Goal: Information Seeking & Learning: Learn about a topic

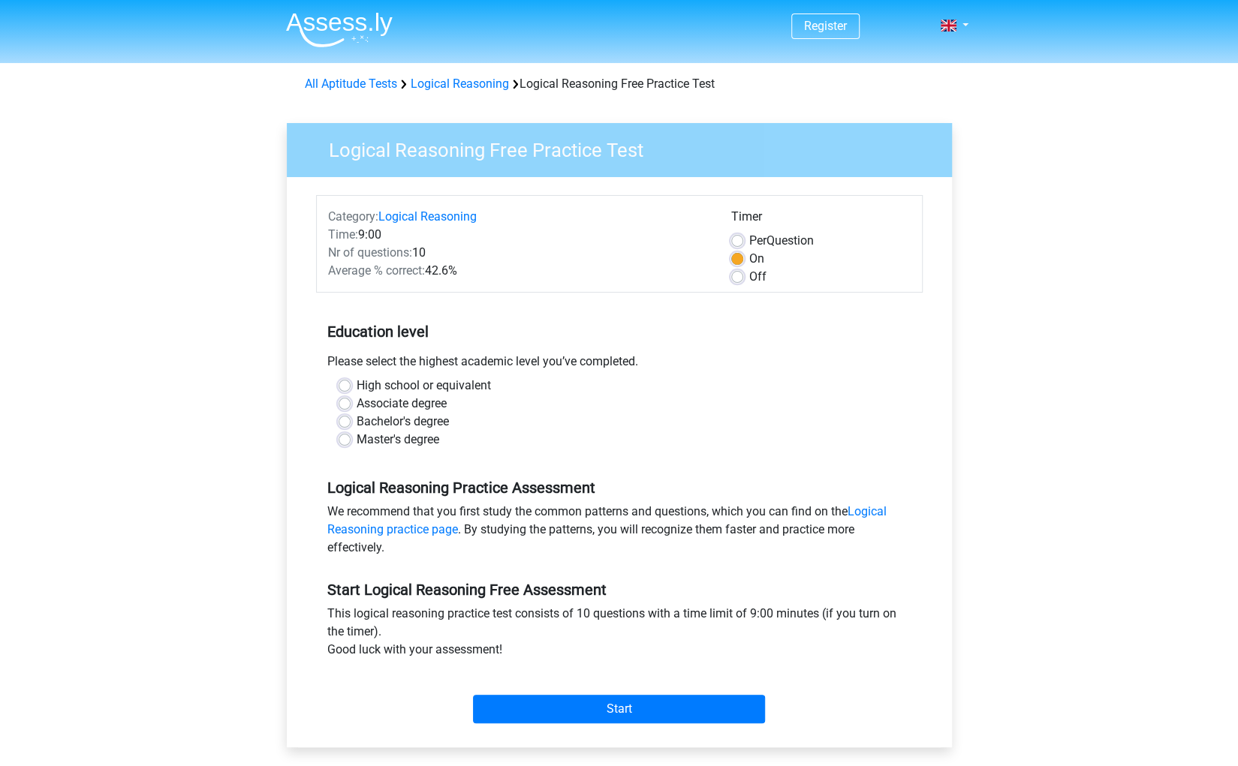
click at [357, 425] on label "Bachelor's degree" at bounding box center [403, 422] width 92 height 18
click at [345, 425] on input "Bachelor's degree" at bounding box center [345, 420] width 12 height 15
radio input "true"
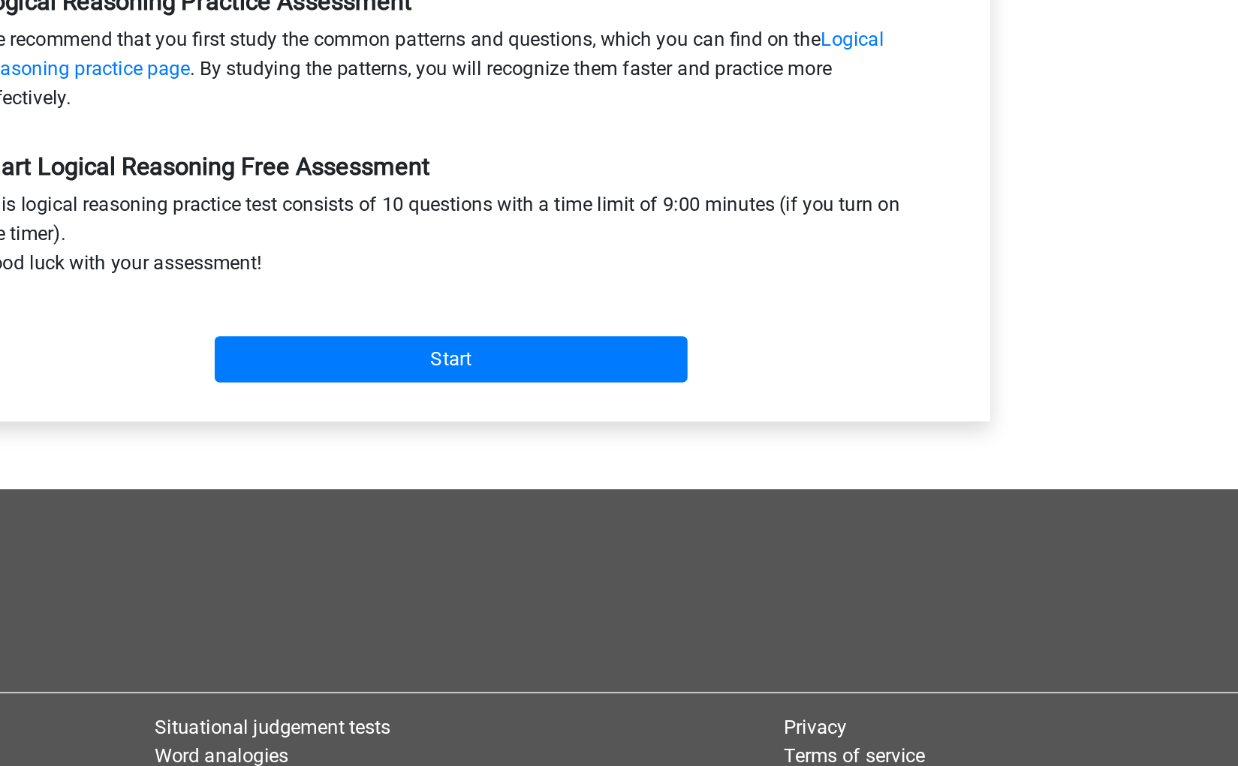
scroll to position [351, 0]
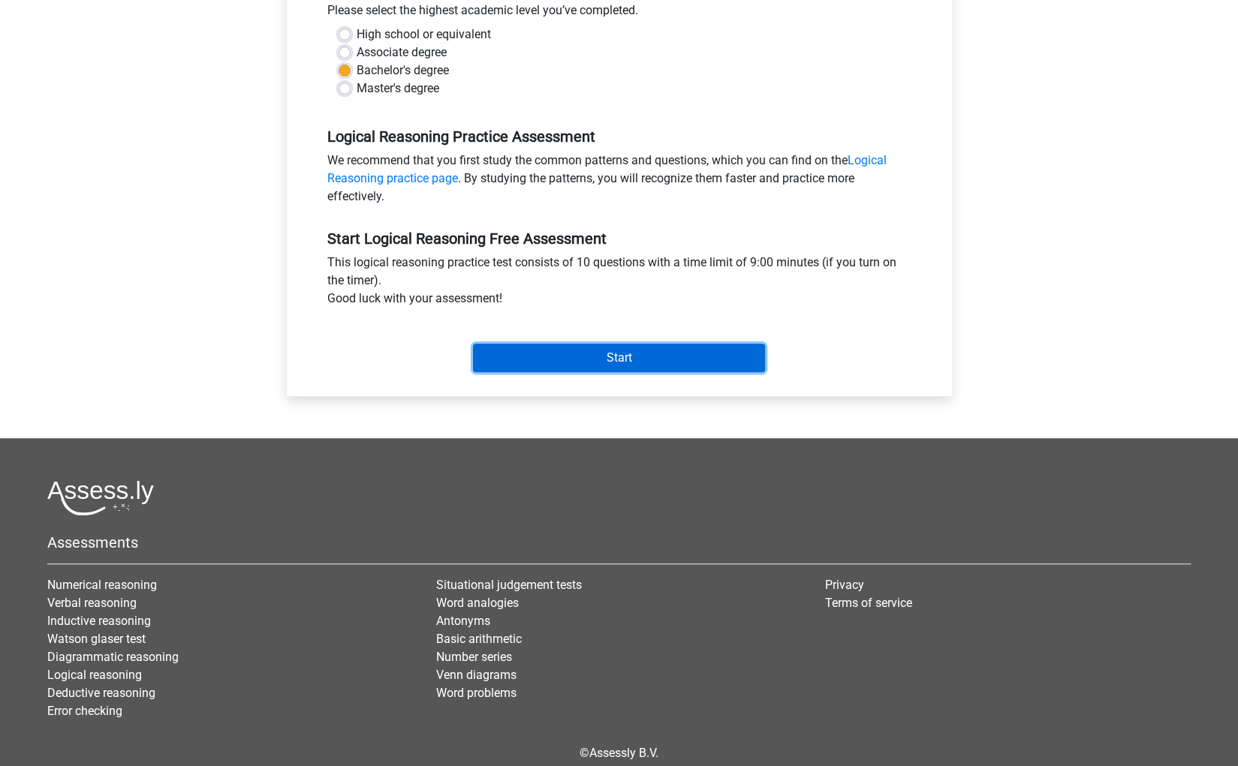
click at [587, 346] on input "Start" at bounding box center [619, 358] width 292 height 29
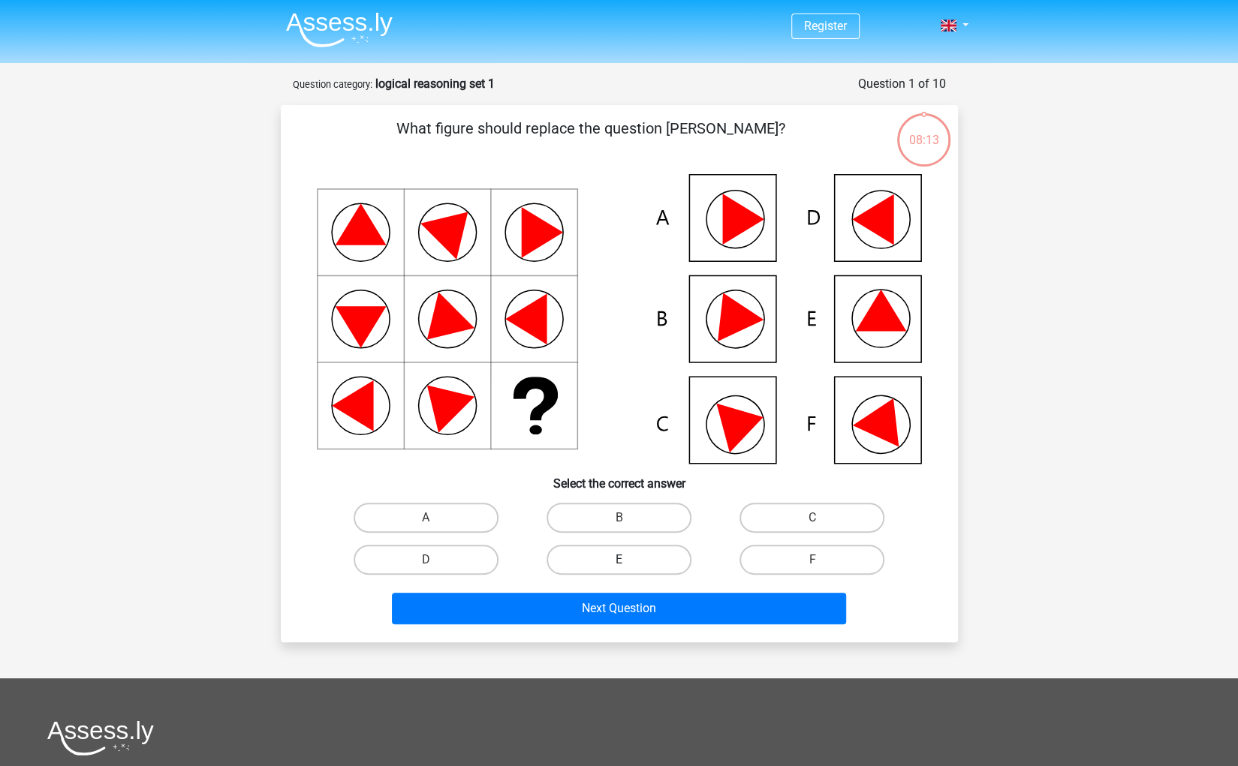
click at [622, 558] on label "E" at bounding box center [618, 560] width 145 height 30
click at [622, 560] on input "E" at bounding box center [624, 565] width 10 height 10
radio input "true"
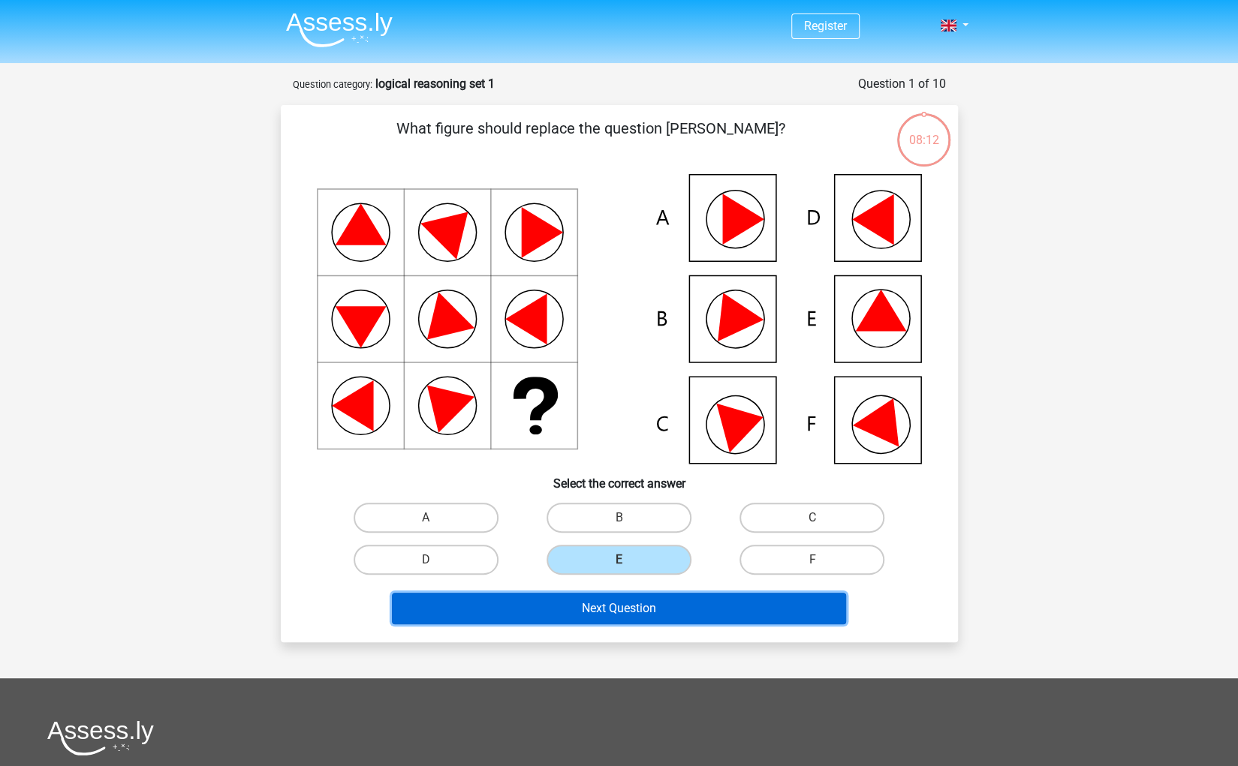
click at [634, 601] on button "Next Question" at bounding box center [619, 609] width 454 height 32
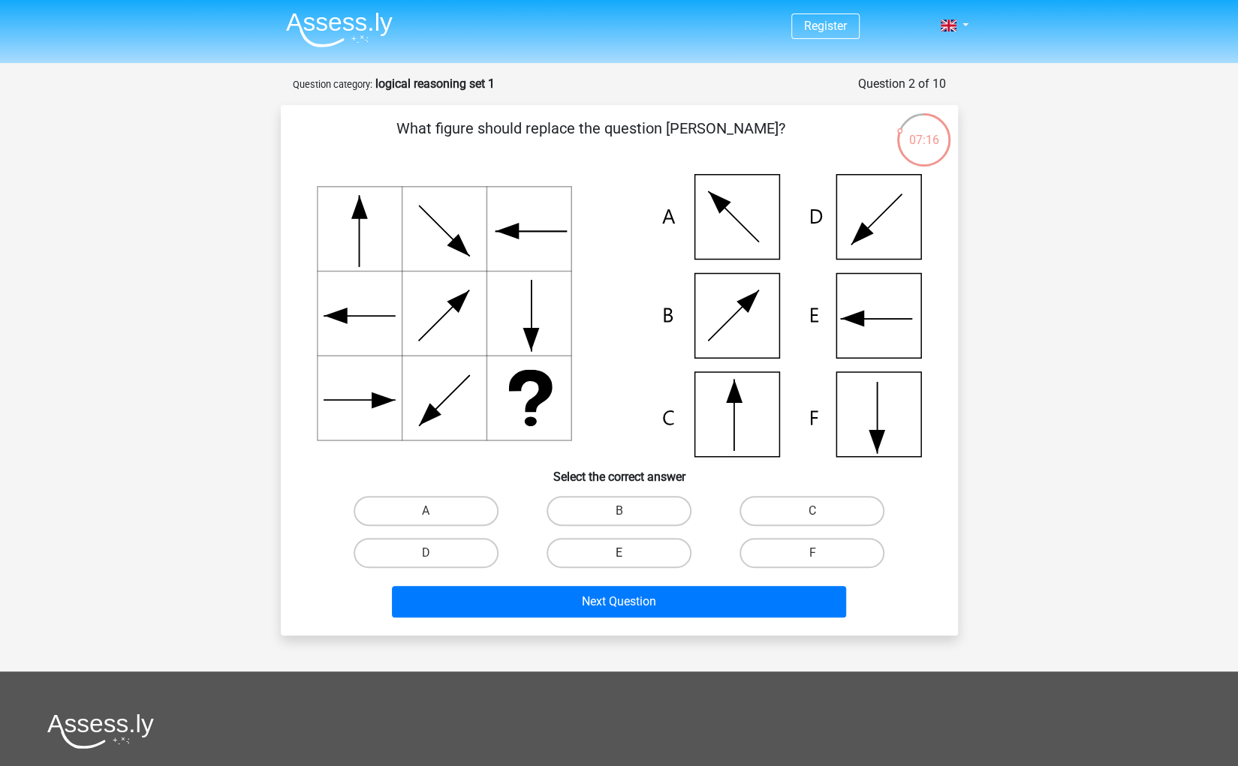
click at [655, 544] on label "E" at bounding box center [618, 553] width 145 height 30
click at [628, 553] on input "E" at bounding box center [624, 558] width 10 height 10
radio input "true"
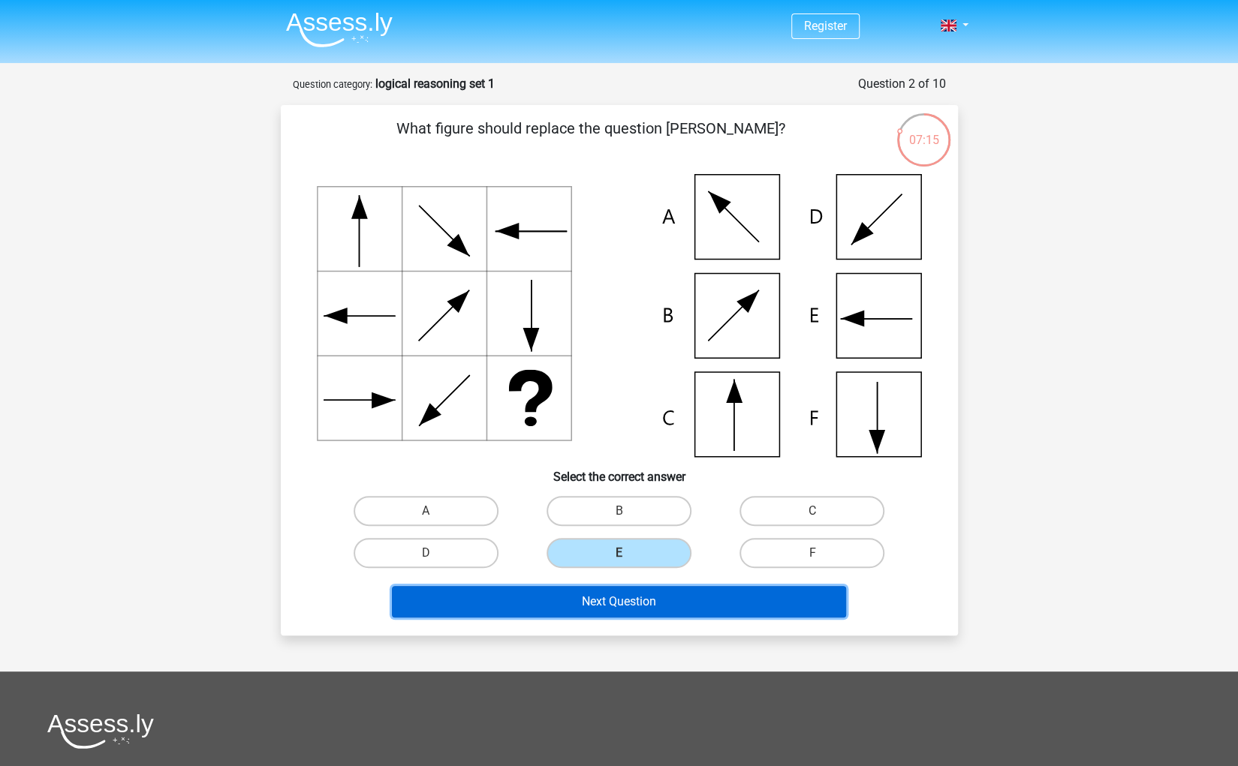
click at [643, 600] on button "Next Question" at bounding box center [619, 602] width 454 height 32
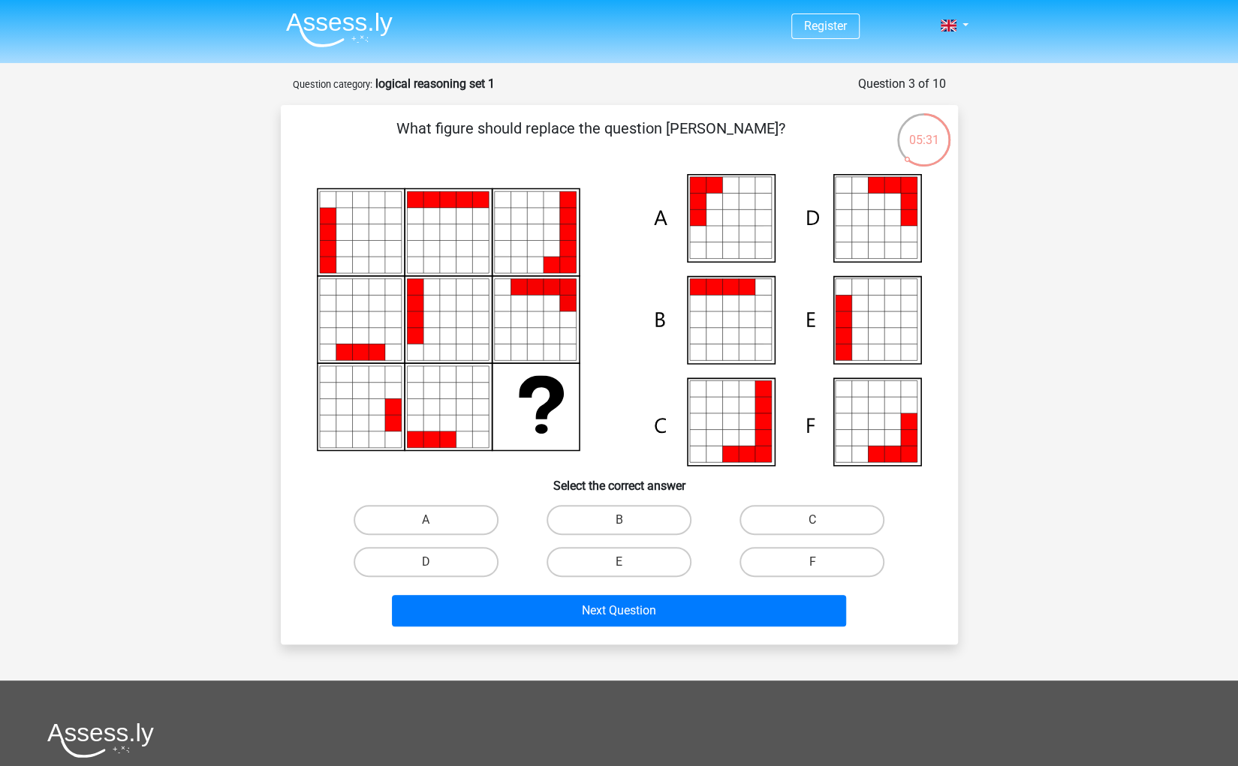
click at [712, 215] on icon at bounding box center [714, 218] width 17 height 17
click at [395, 505] on label "A" at bounding box center [426, 520] width 145 height 30
click at [426, 520] on input "A" at bounding box center [431, 525] width 10 height 10
radio input "true"
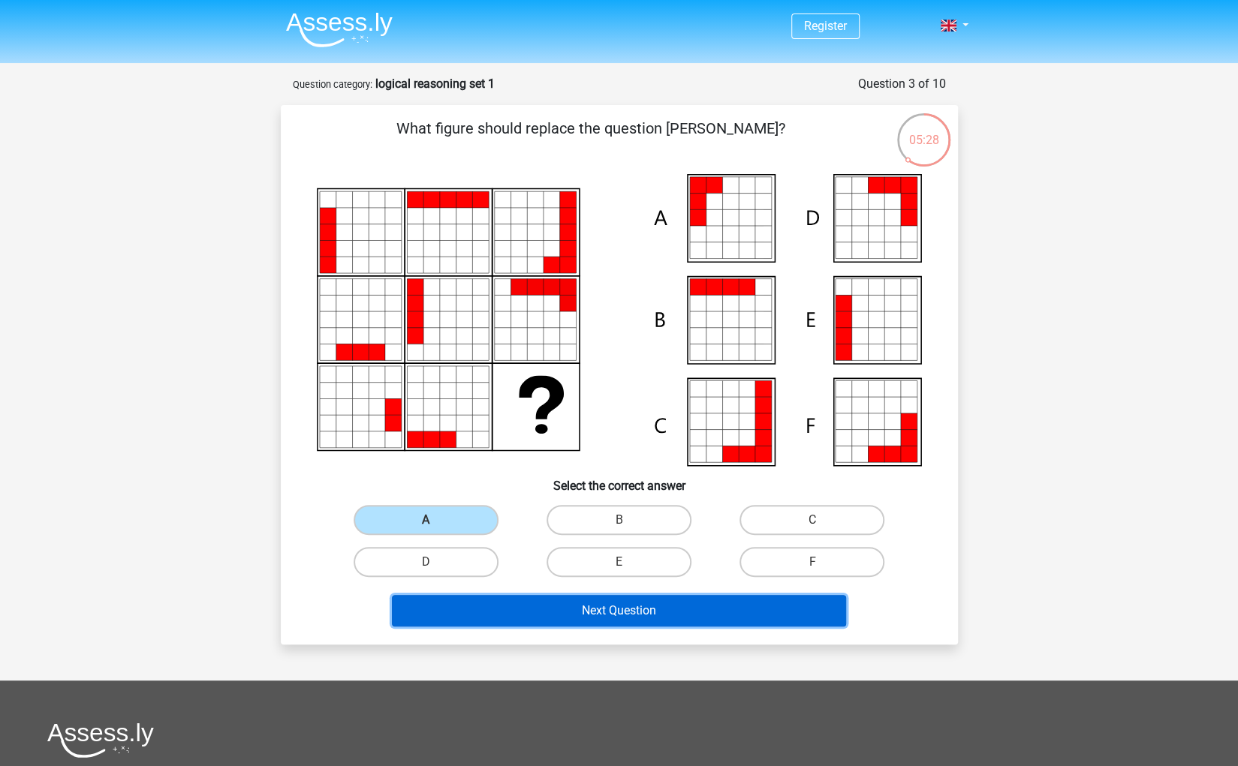
click at [562, 617] on button "Next Question" at bounding box center [619, 611] width 454 height 32
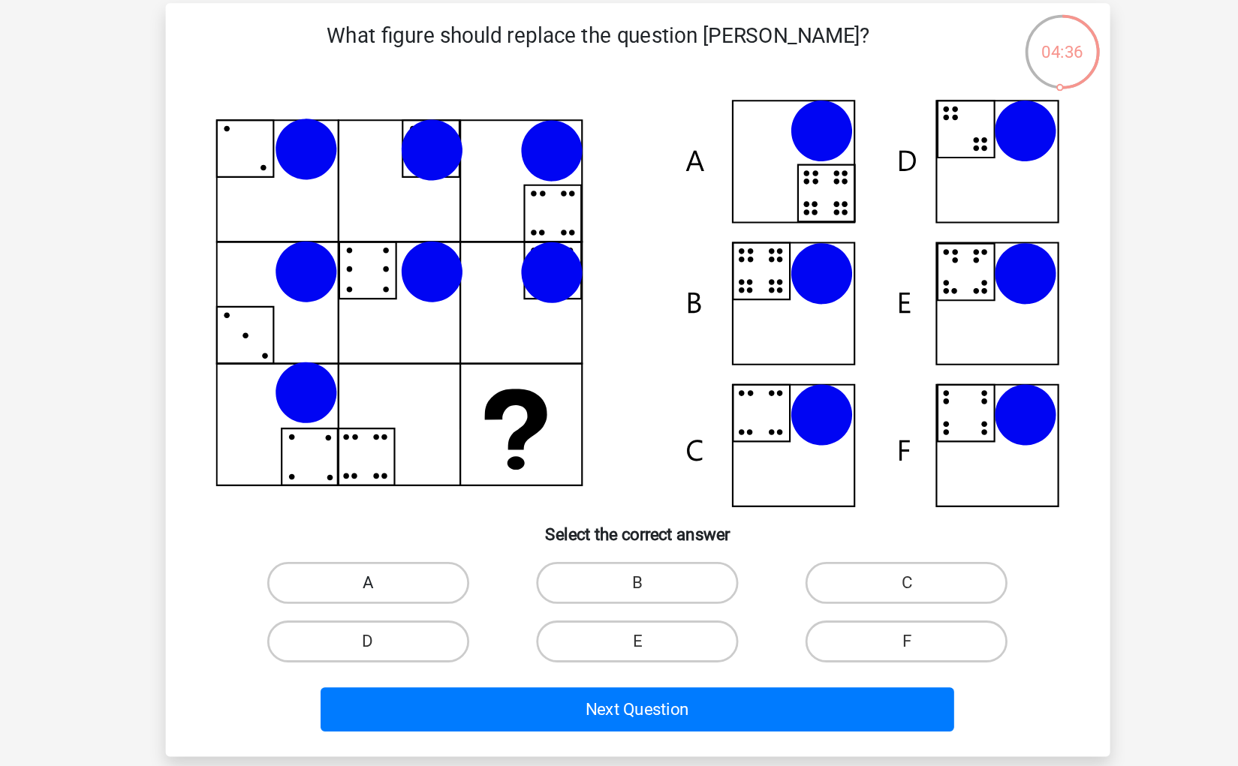
click at [451, 516] on label "A" at bounding box center [426, 521] width 145 height 30
click at [435, 521] on input "A" at bounding box center [431, 526] width 10 height 10
radio input "true"
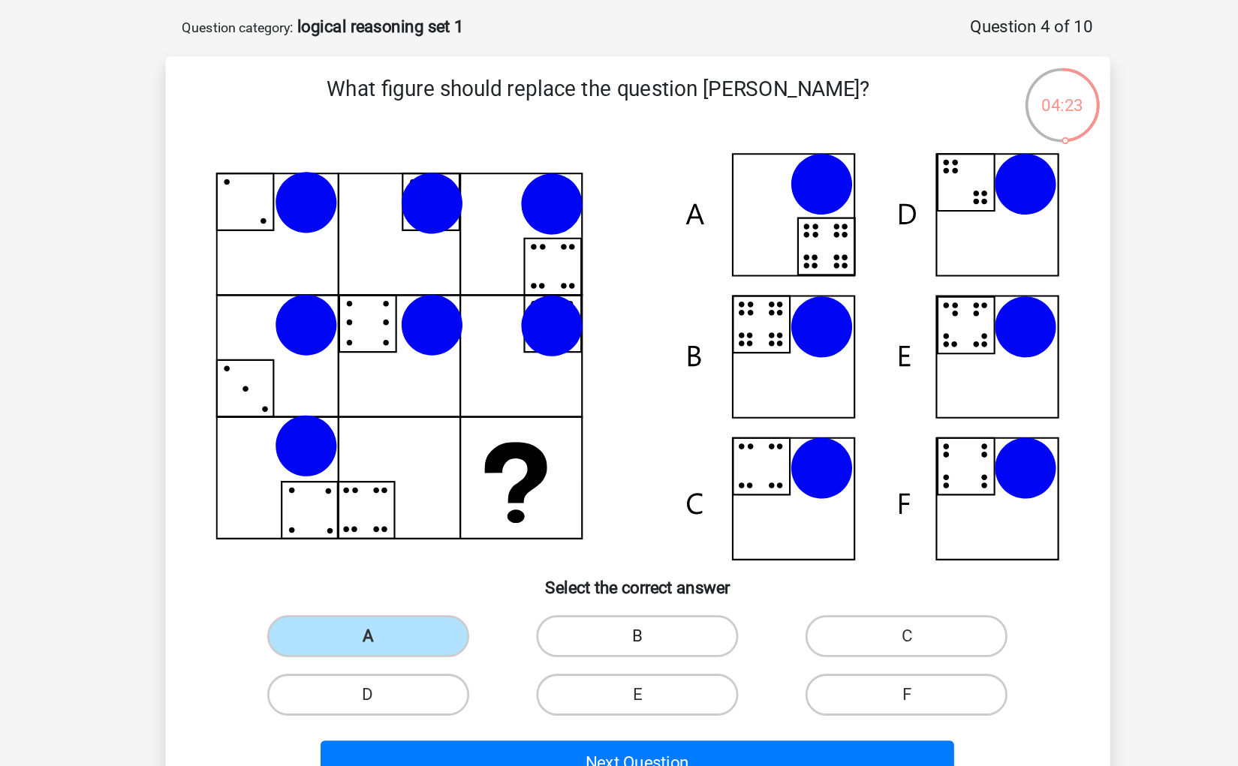
click at [625, 515] on label "B" at bounding box center [618, 521] width 145 height 30
click at [625, 521] on input "B" at bounding box center [624, 526] width 10 height 10
radio input "true"
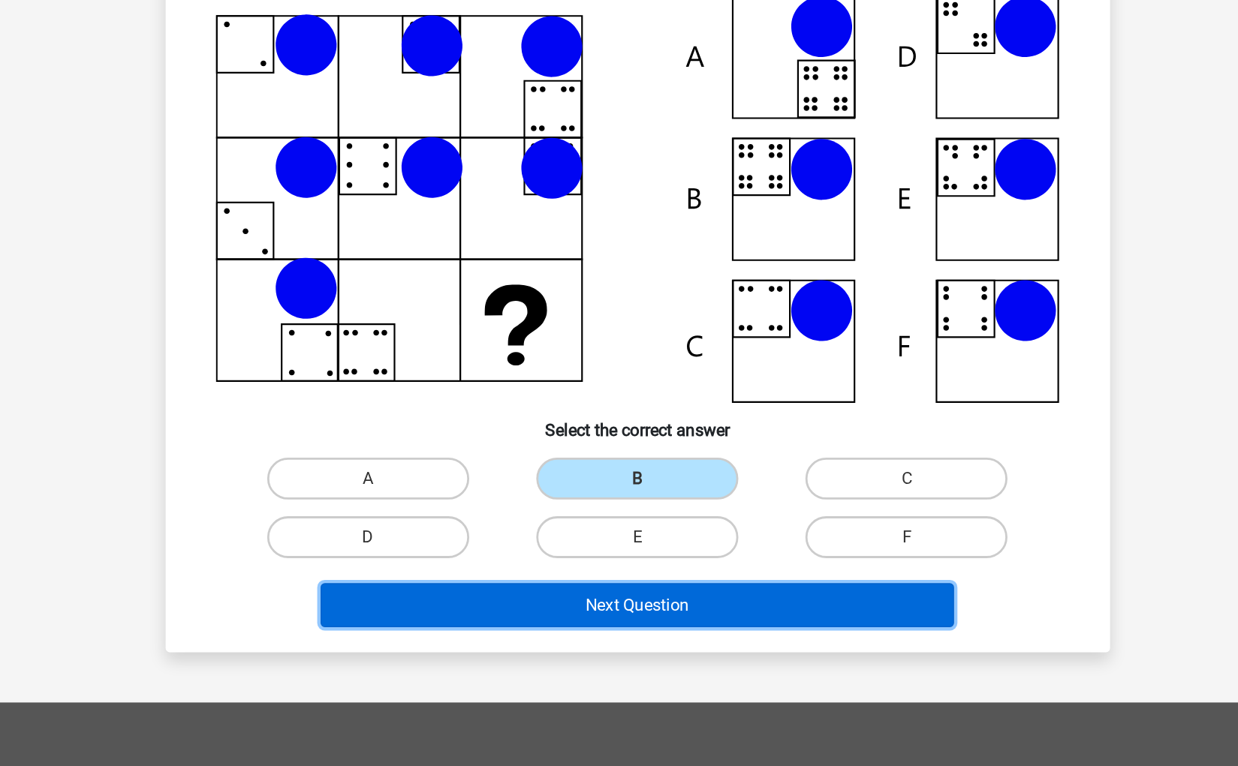
click at [651, 604] on button "Next Question" at bounding box center [619, 612] width 454 height 32
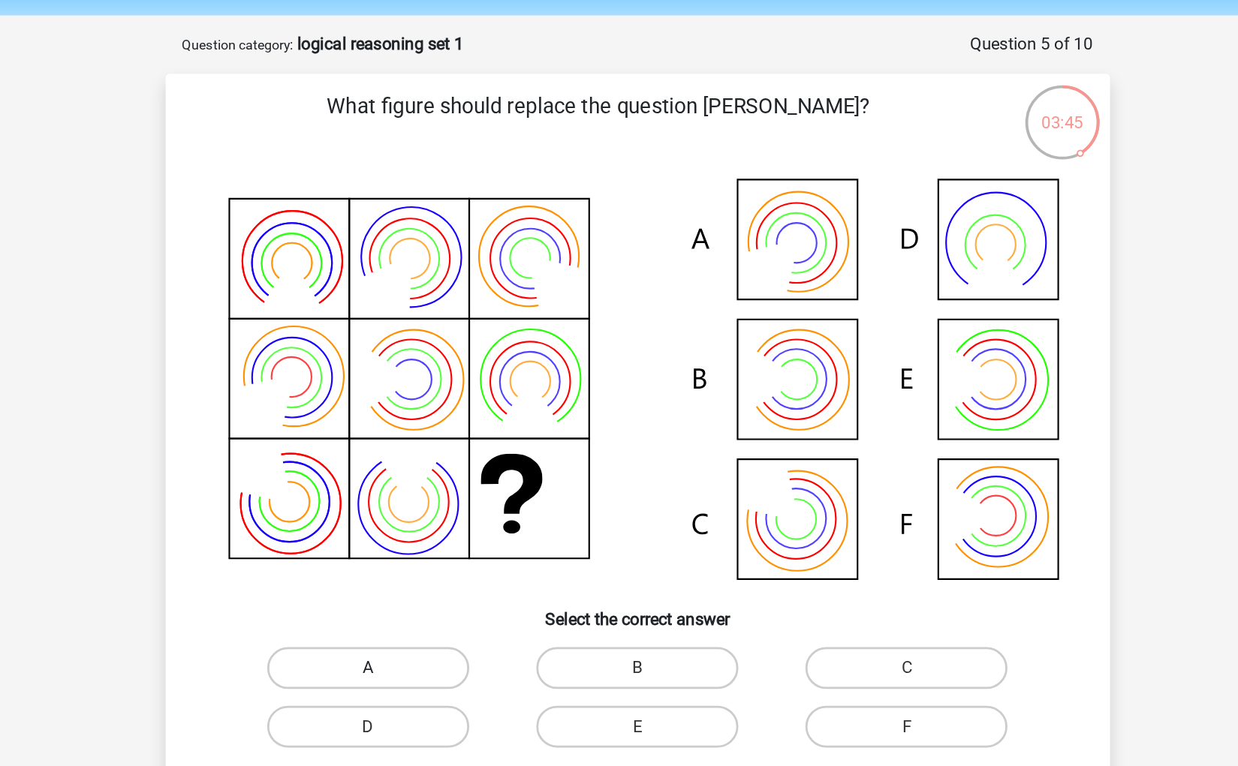
click at [417, 522] on label "A" at bounding box center [426, 531] width 145 height 30
click at [426, 531] on input "A" at bounding box center [431, 536] width 10 height 10
radio input "true"
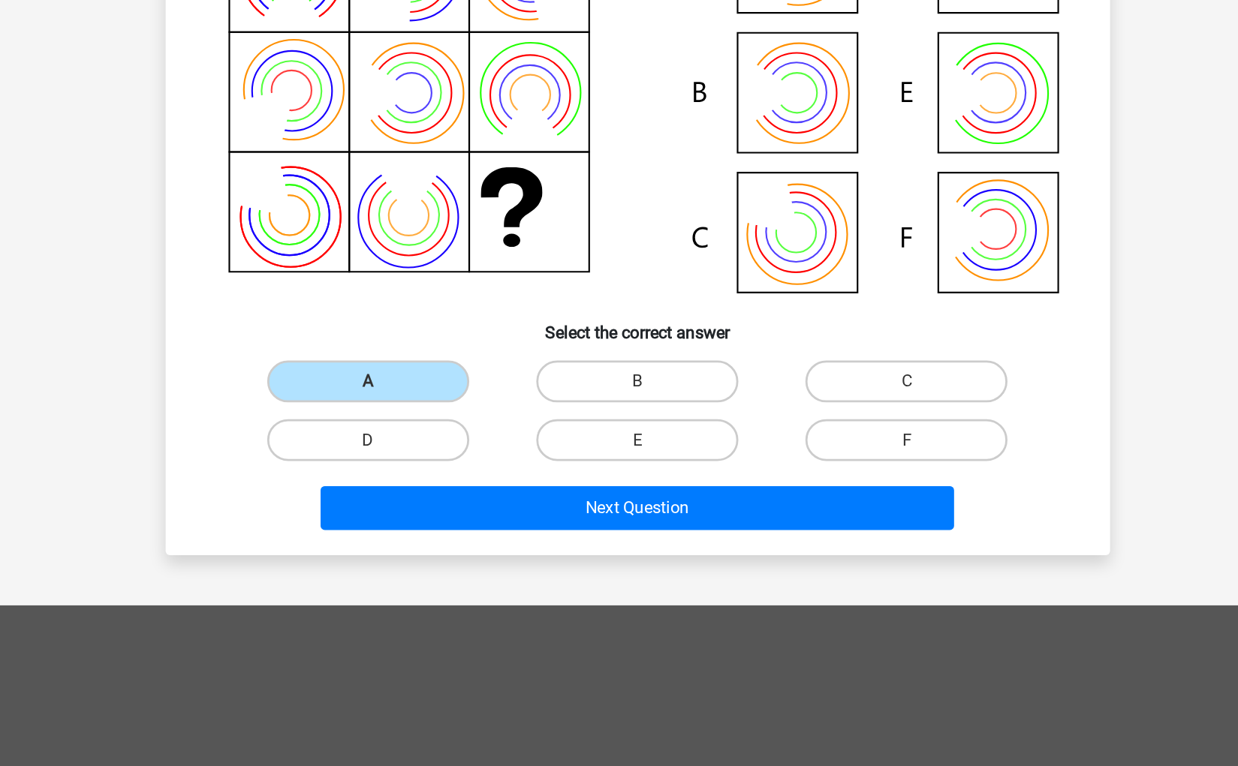
scroll to position [44, 0]
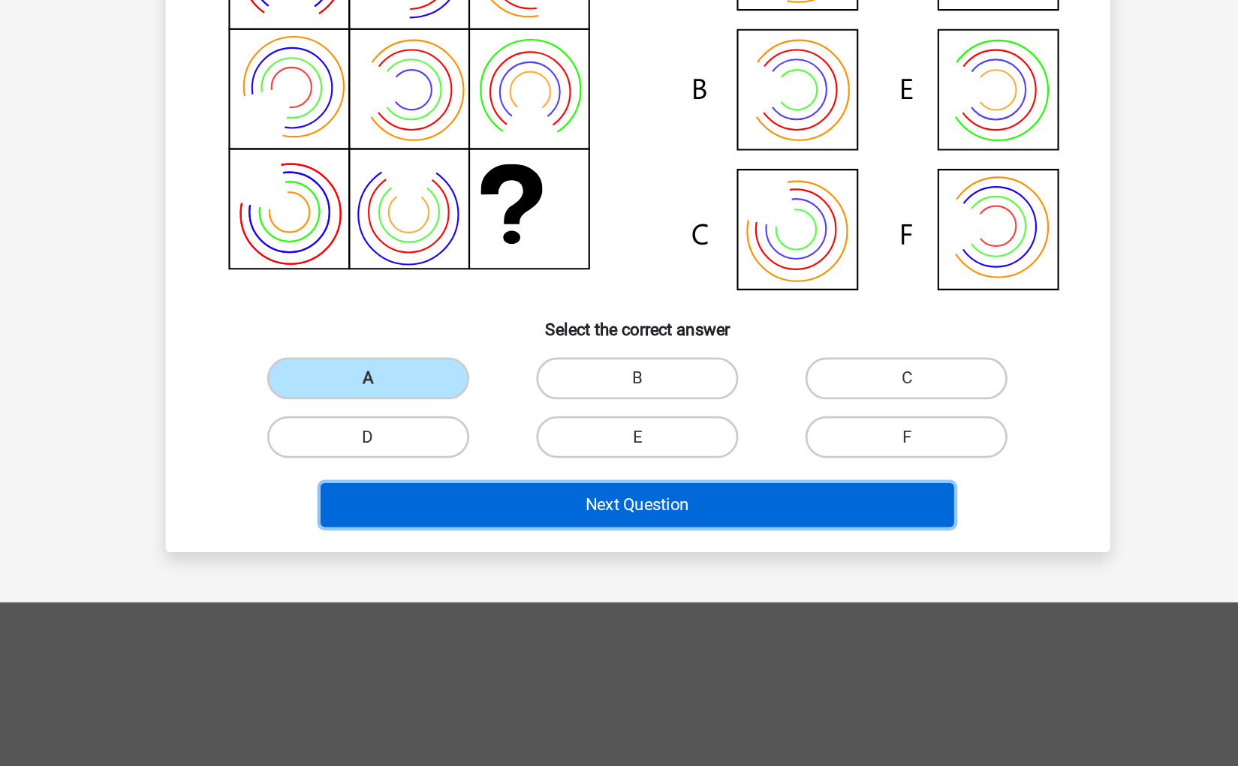
click at [614, 573] on button "Next Question" at bounding box center [619, 579] width 454 height 32
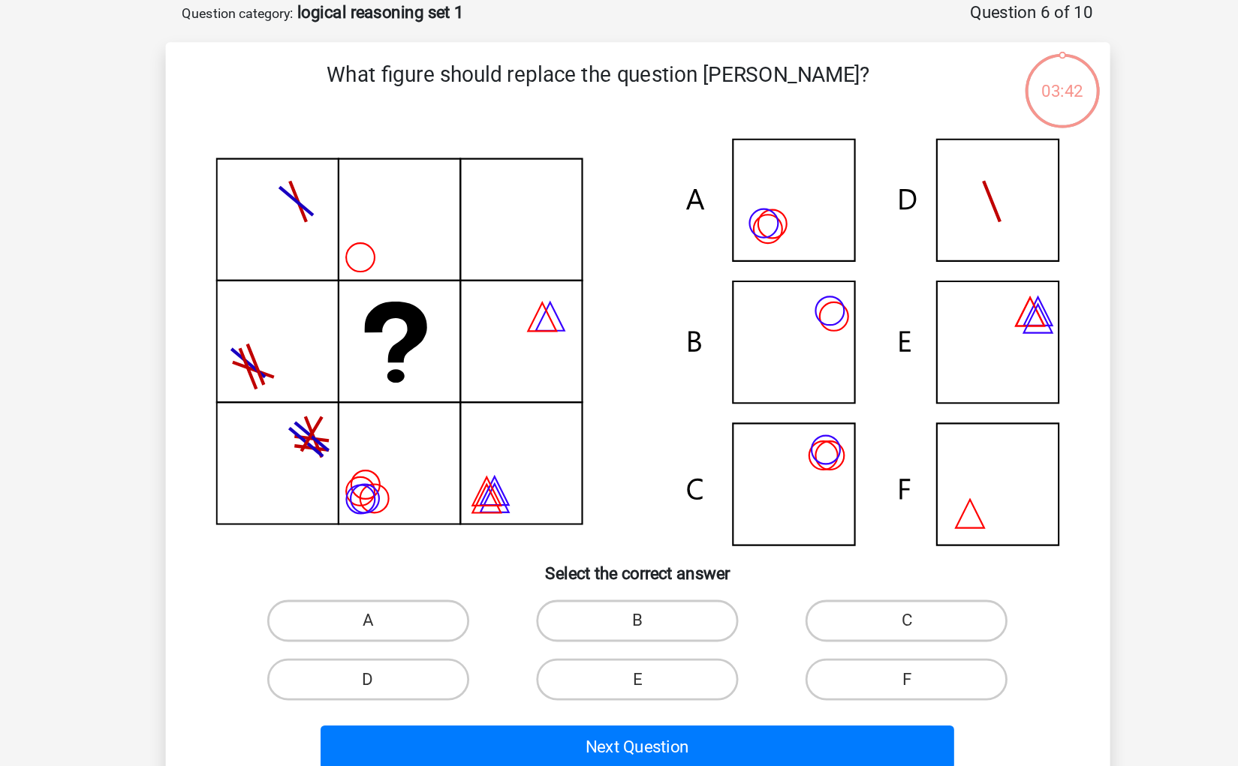
scroll to position [0, 0]
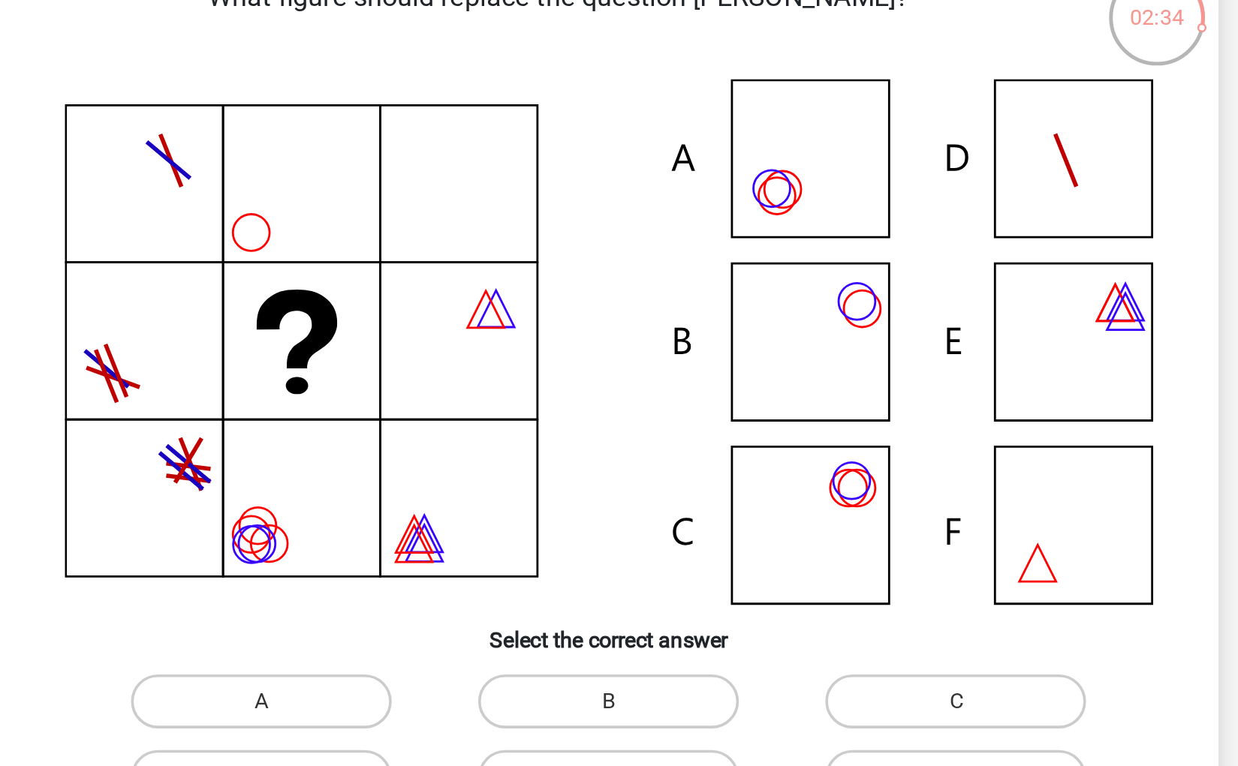
click at [729, 224] on icon at bounding box center [619, 320] width 605 height 292
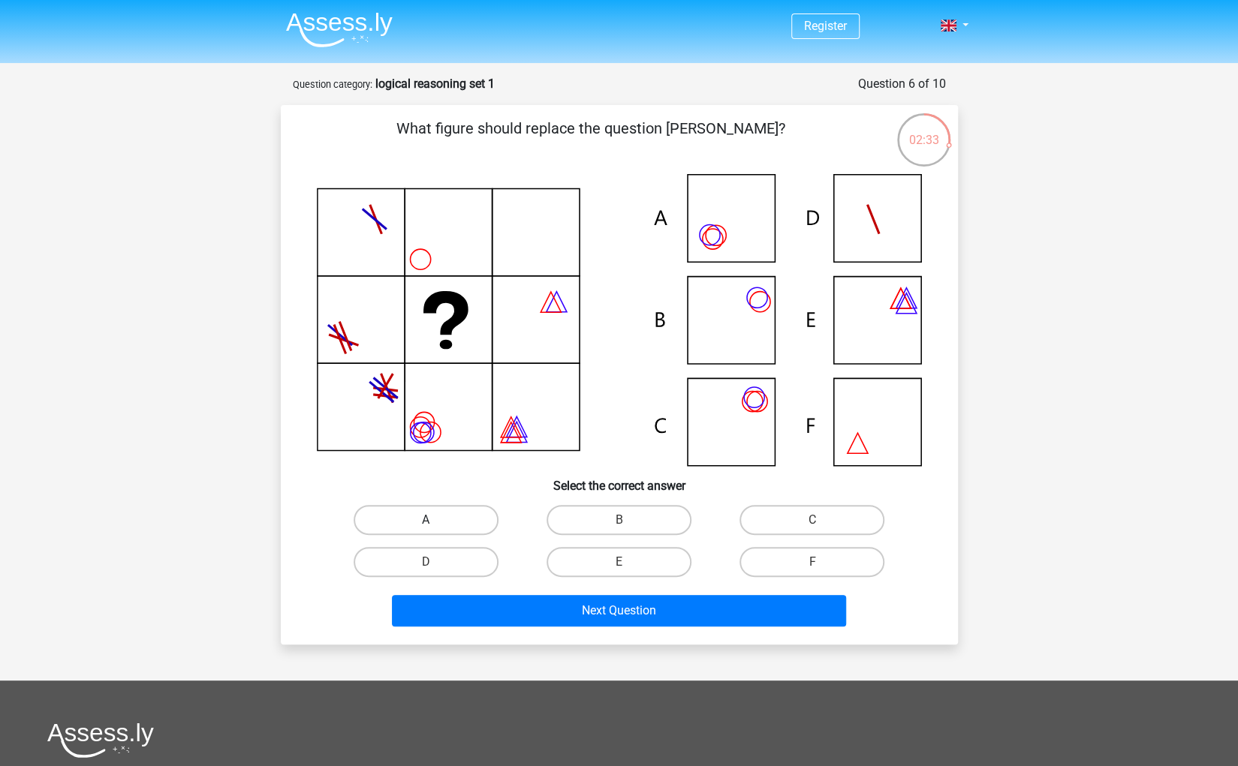
click at [431, 517] on label "A" at bounding box center [426, 520] width 145 height 30
click at [431, 520] on input "A" at bounding box center [431, 525] width 10 height 10
radio input "true"
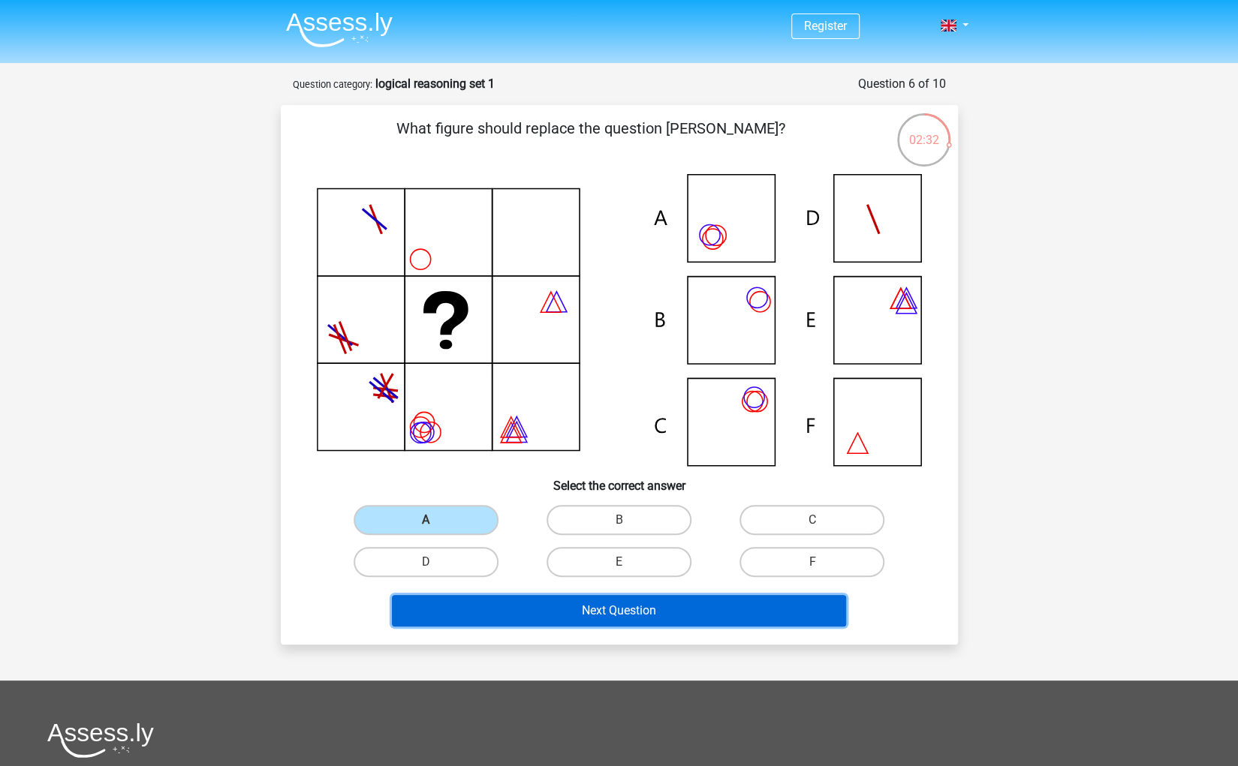
click at [536, 613] on button "Next Question" at bounding box center [619, 611] width 454 height 32
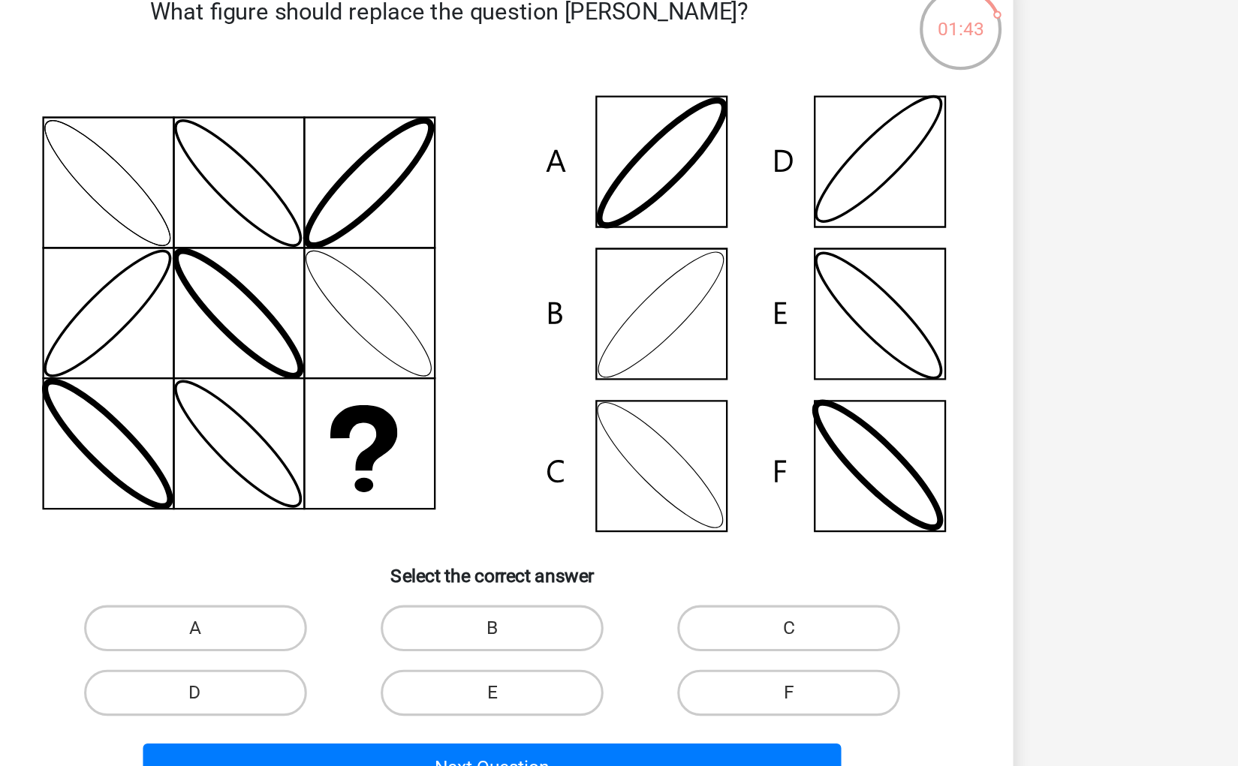
scroll to position [75, 0]
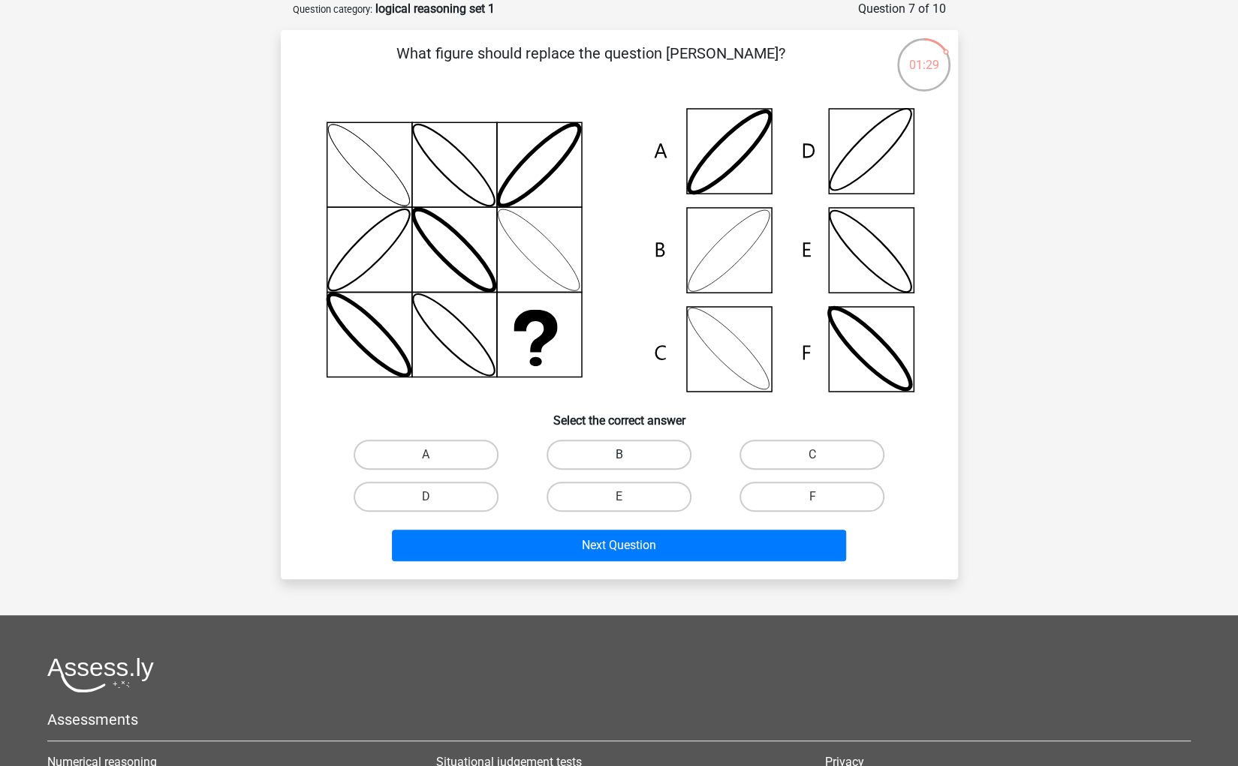
click at [606, 451] on label "B" at bounding box center [618, 455] width 145 height 30
click at [619, 455] on input "B" at bounding box center [624, 460] width 10 height 10
radio input "true"
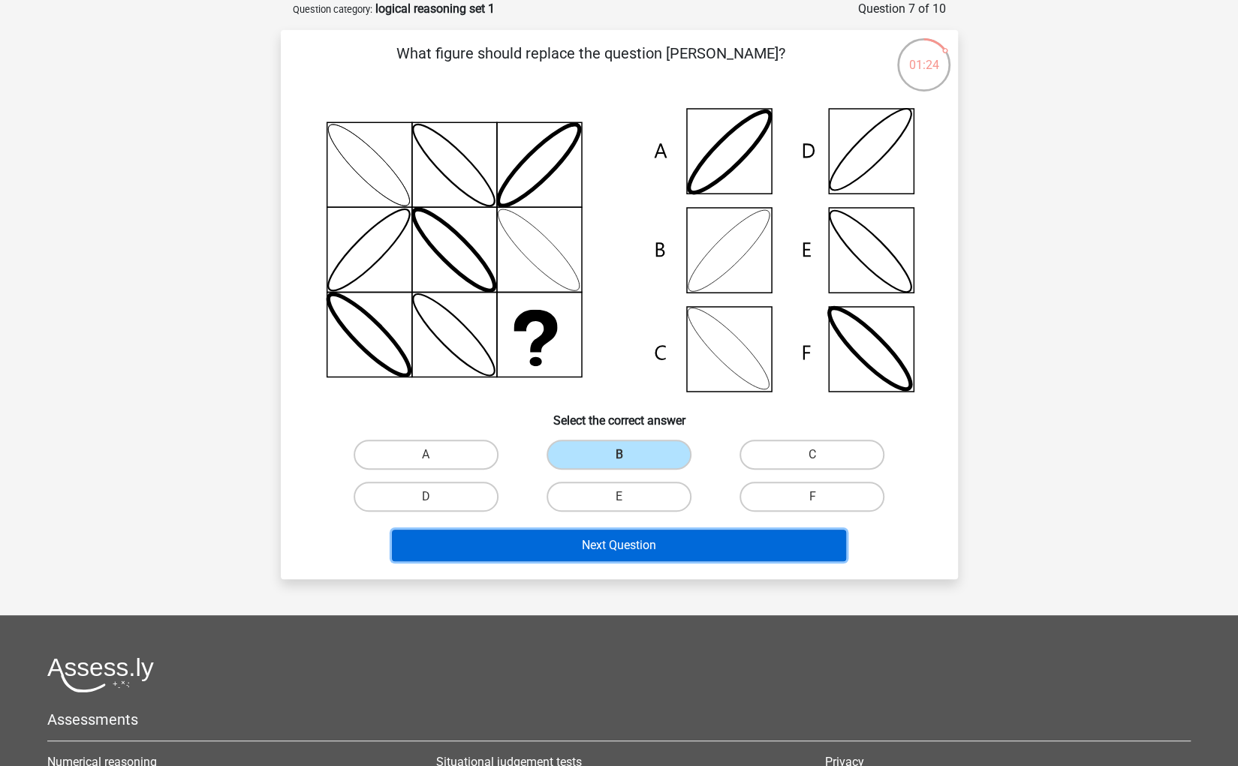
click at [637, 541] on button "Next Question" at bounding box center [619, 546] width 454 height 32
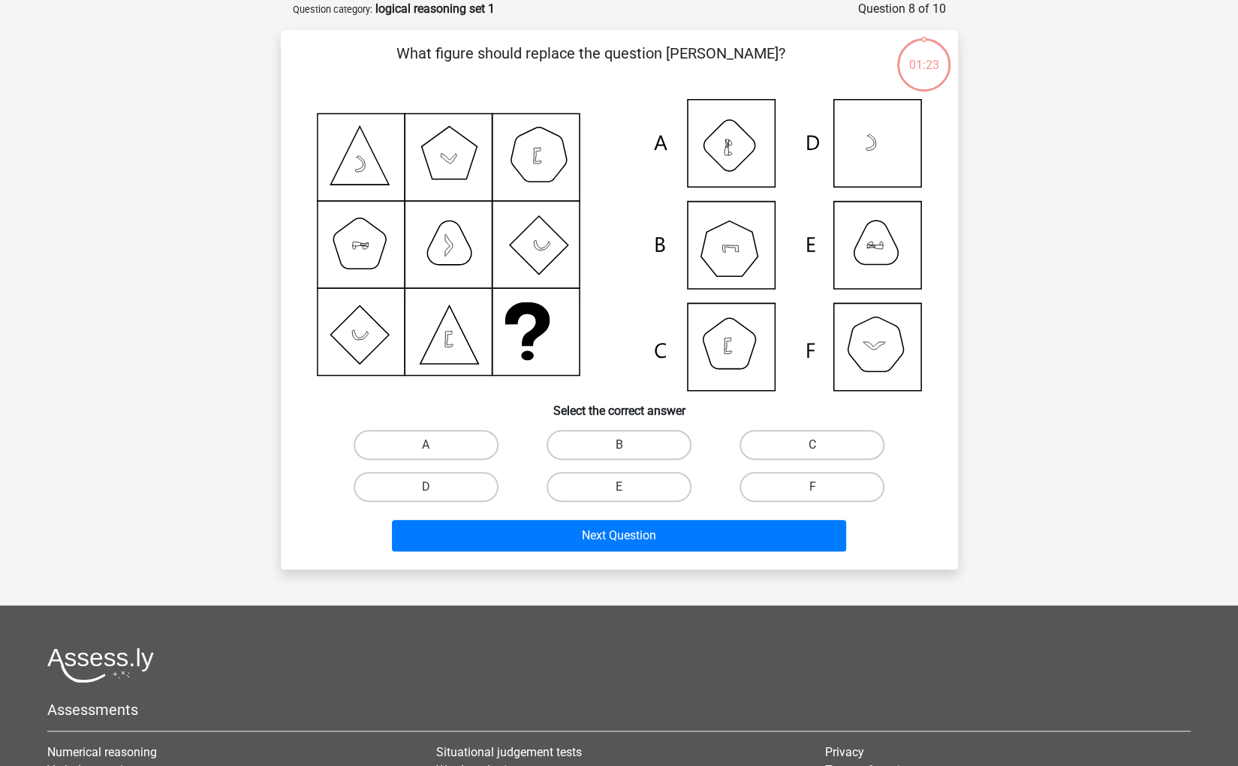
scroll to position [0, 0]
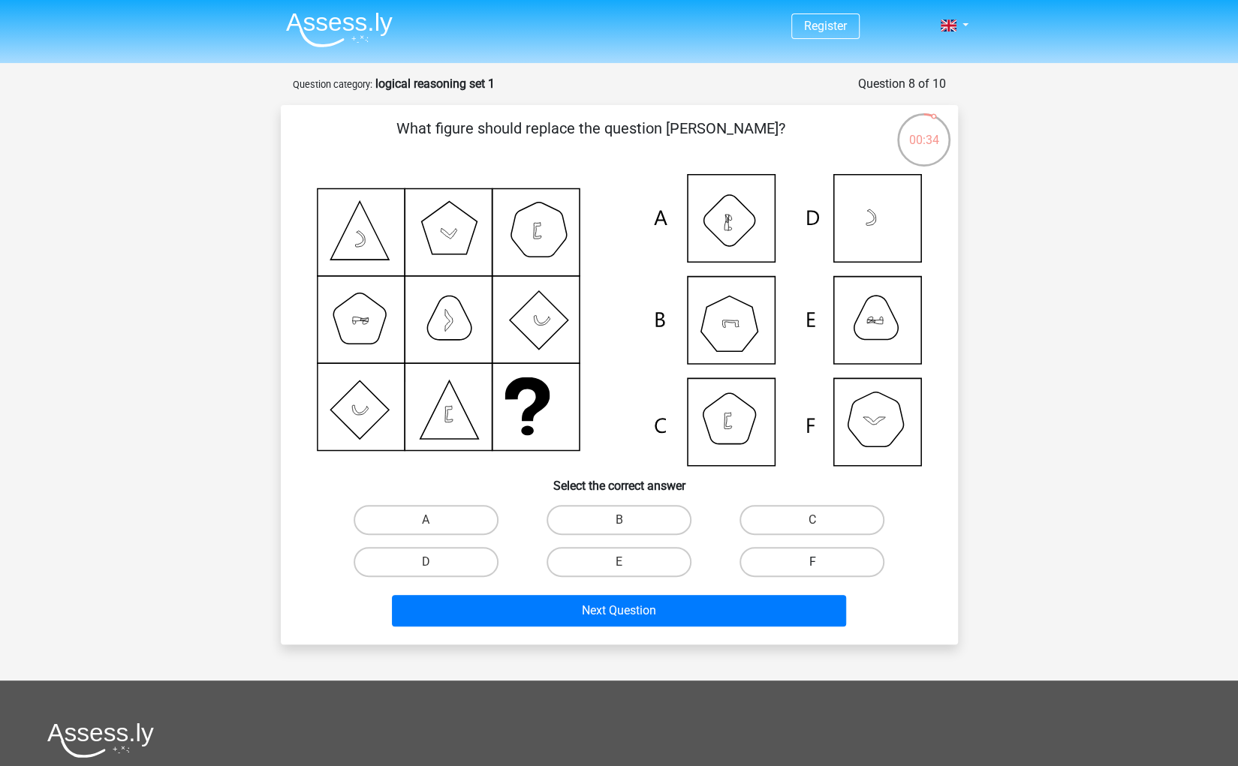
click at [835, 566] on label "F" at bounding box center [811, 562] width 145 height 30
click at [822, 566] on input "F" at bounding box center [817, 567] width 10 height 10
radio input "true"
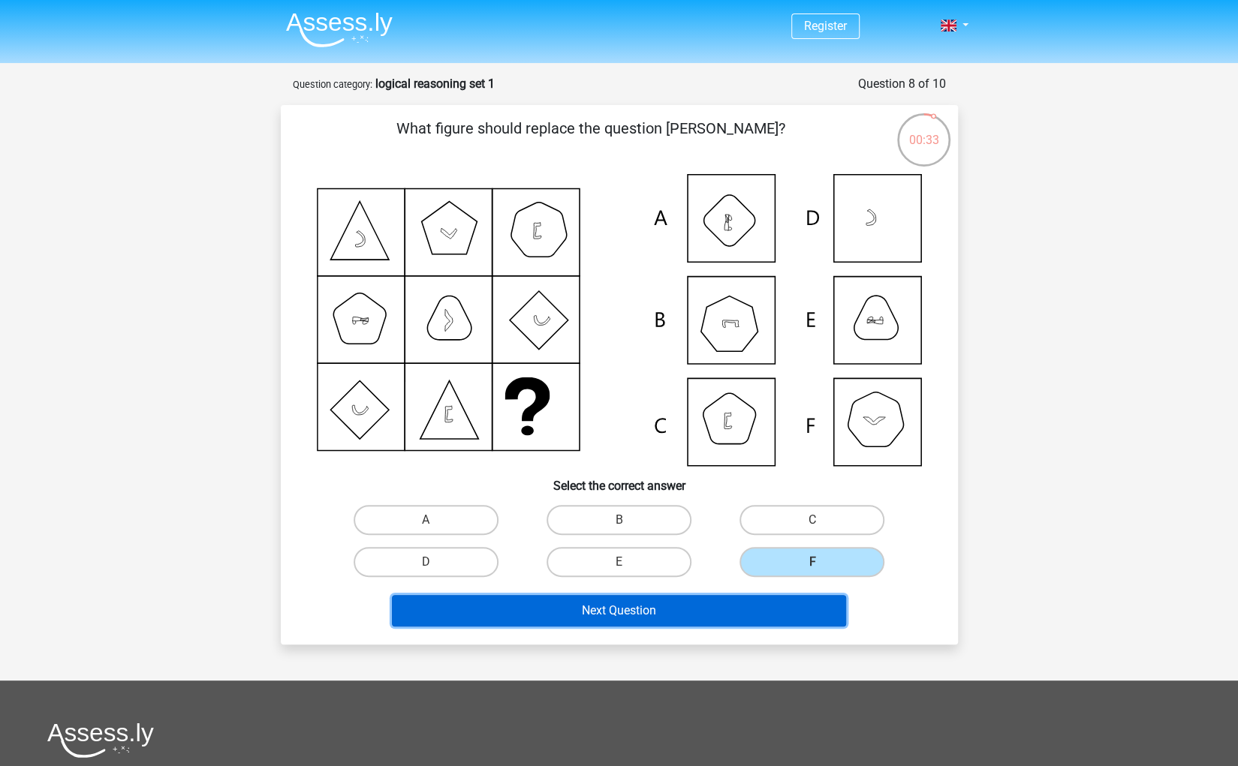
click at [674, 603] on button "Next Question" at bounding box center [619, 611] width 454 height 32
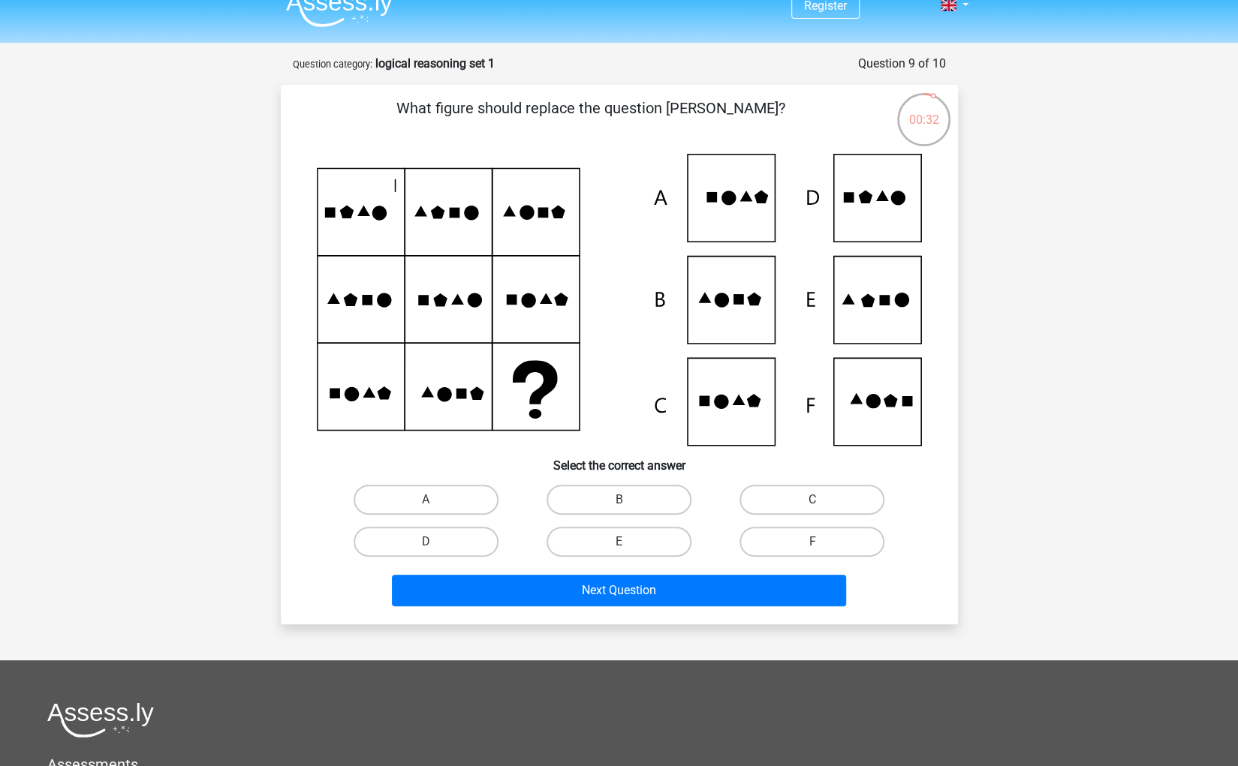
scroll to position [18, 0]
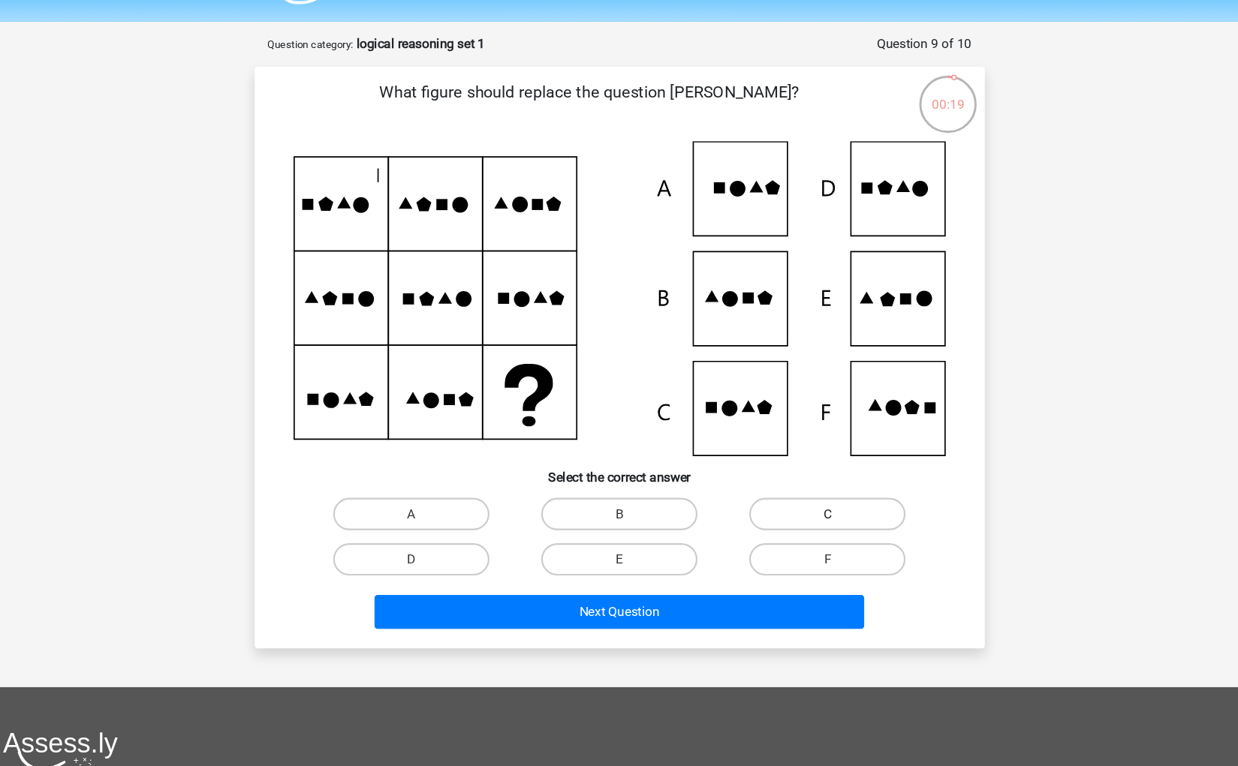
click at [799, 506] on label "C" at bounding box center [811, 502] width 145 height 30
click at [812, 506] on input "C" at bounding box center [817, 507] width 10 height 10
radio input "true"
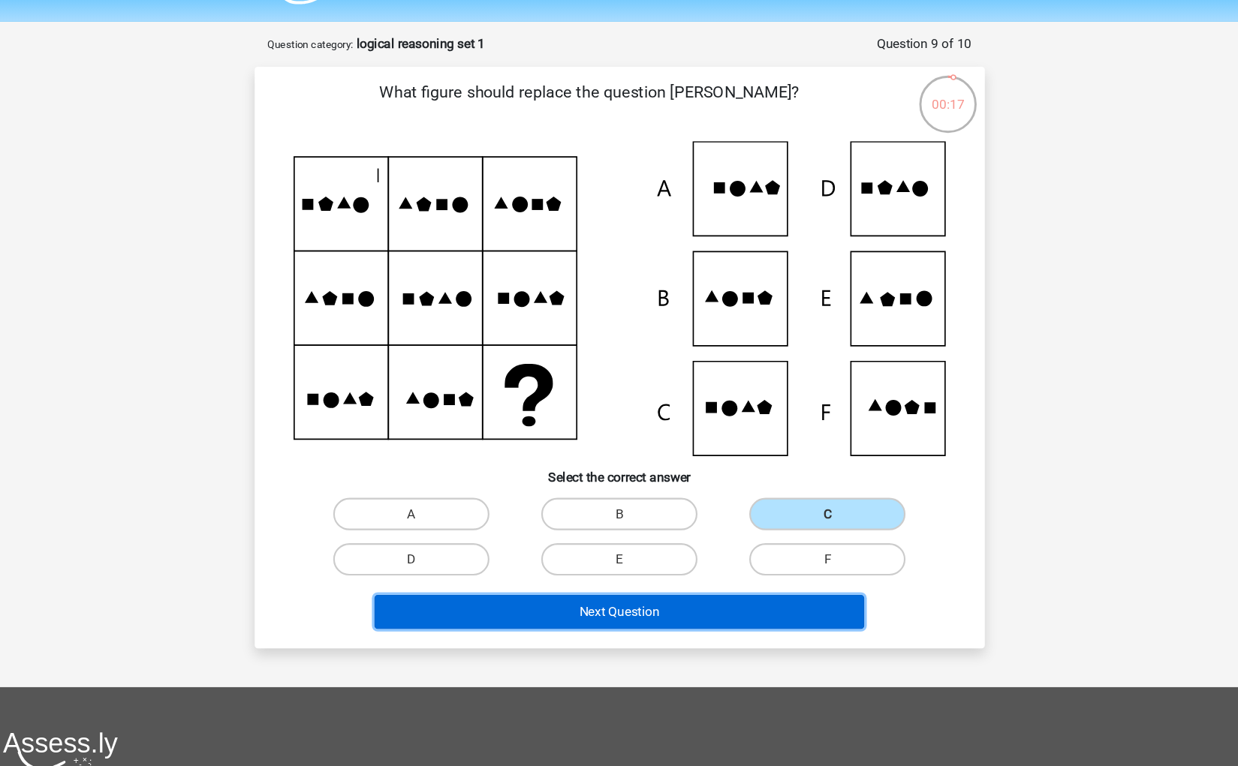
click at [661, 592] on button "Next Question" at bounding box center [619, 593] width 454 height 32
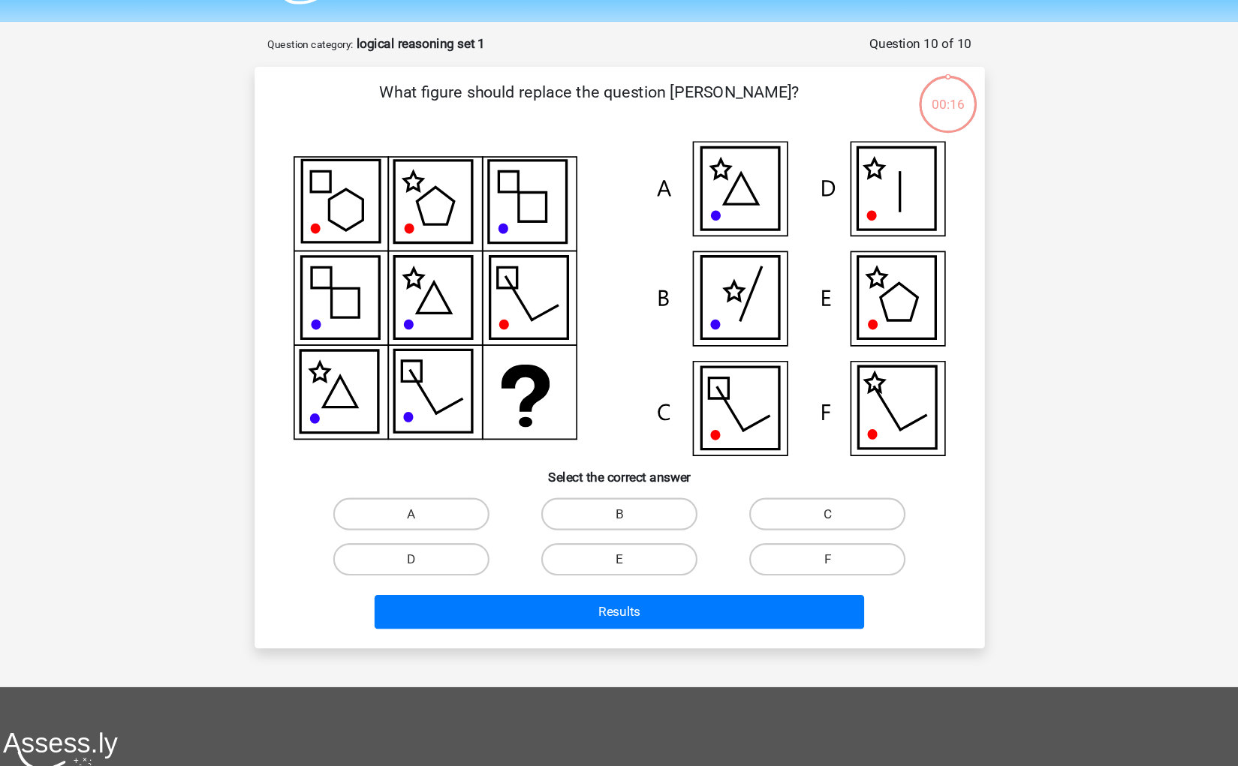
scroll to position [20, 0]
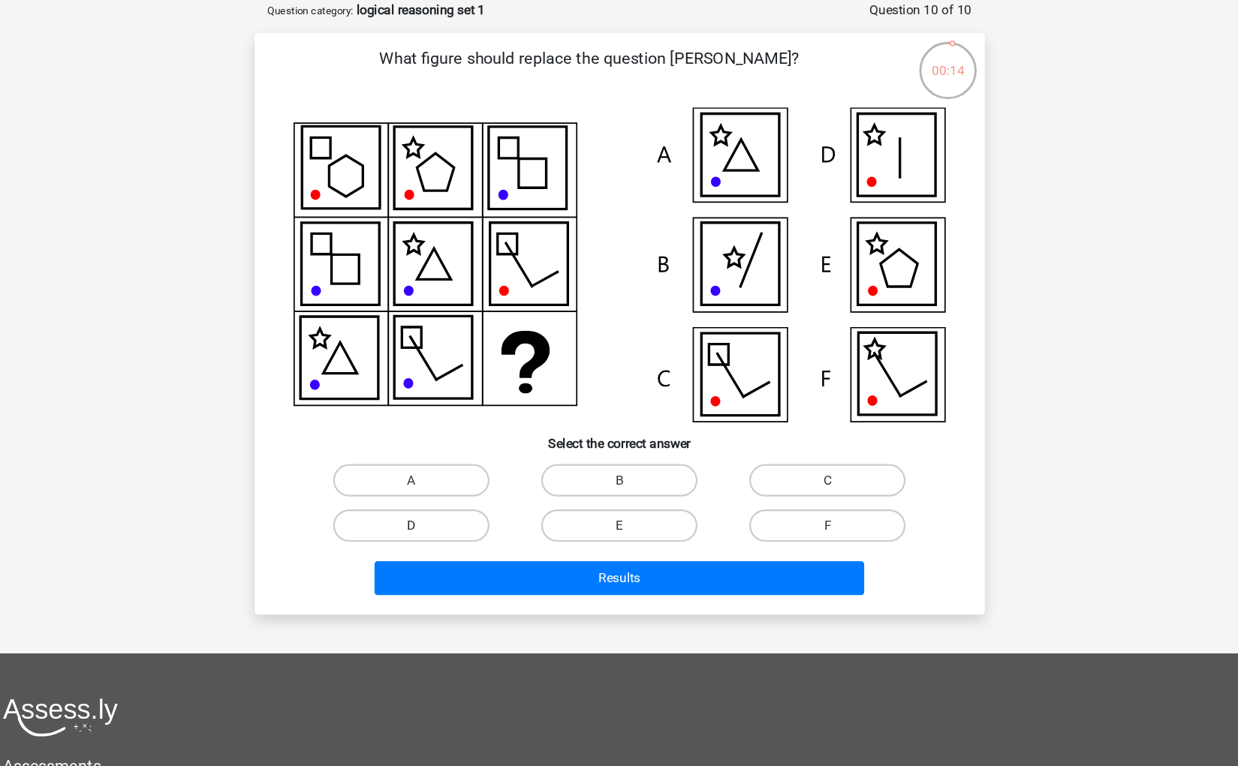
click at [436, 547] on label "D" at bounding box center [426, 543] width 145 height 30
click at [435, 547] on input "D" at bounding box center [431, 548] width 10 height 10
radio input "true"
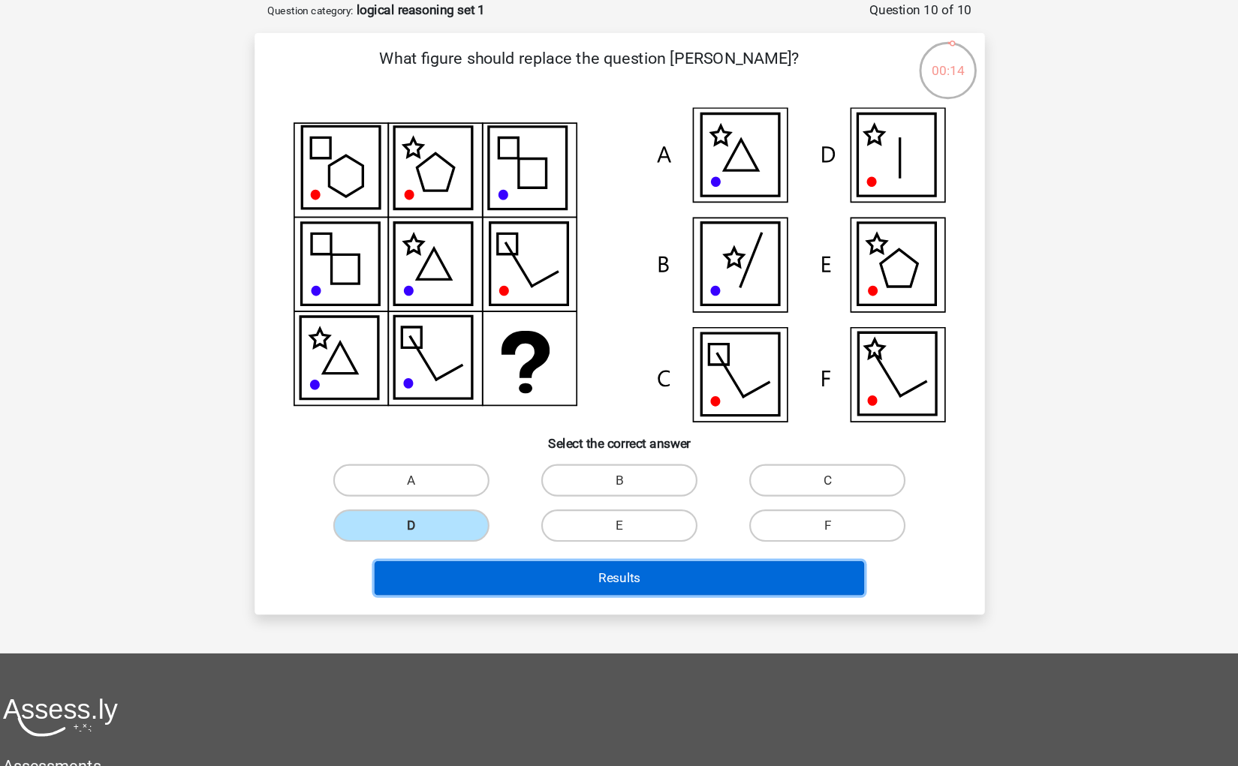
click at [559, 594] on button "Results" at bounding box center [619, 592] width 454 height 32
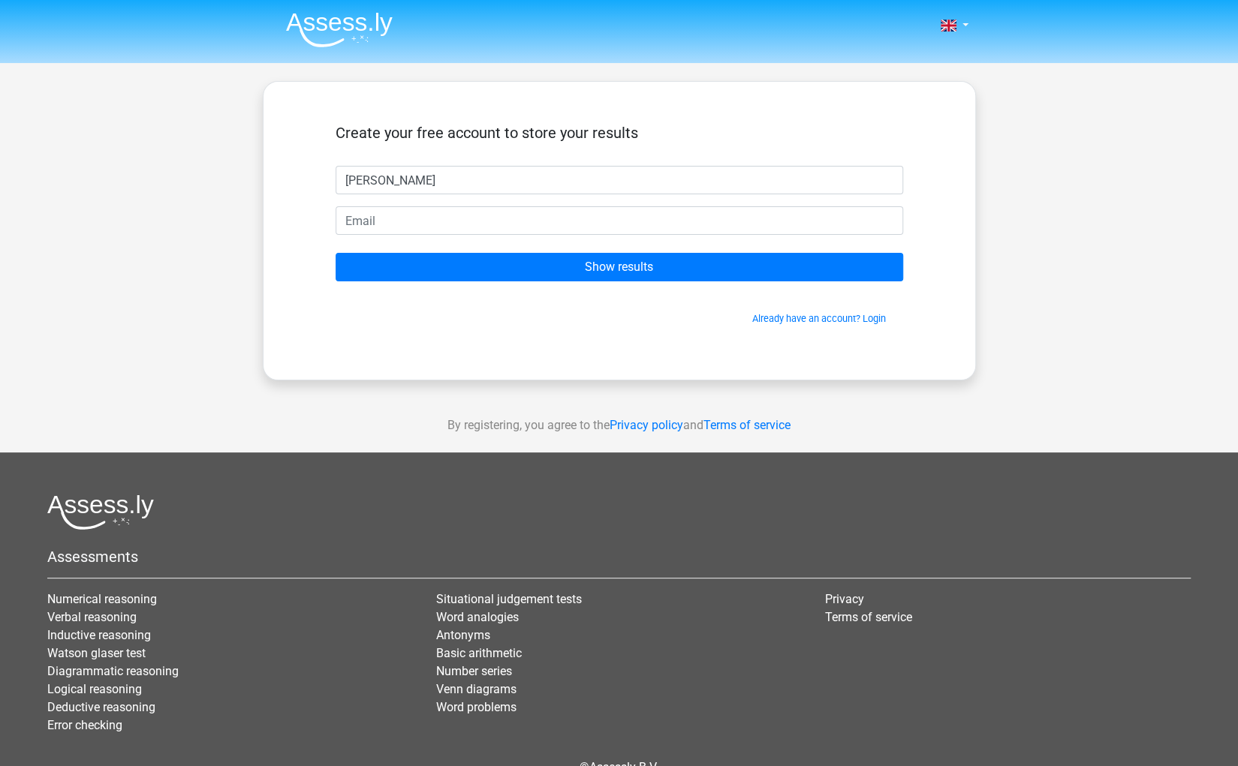
type input "James"
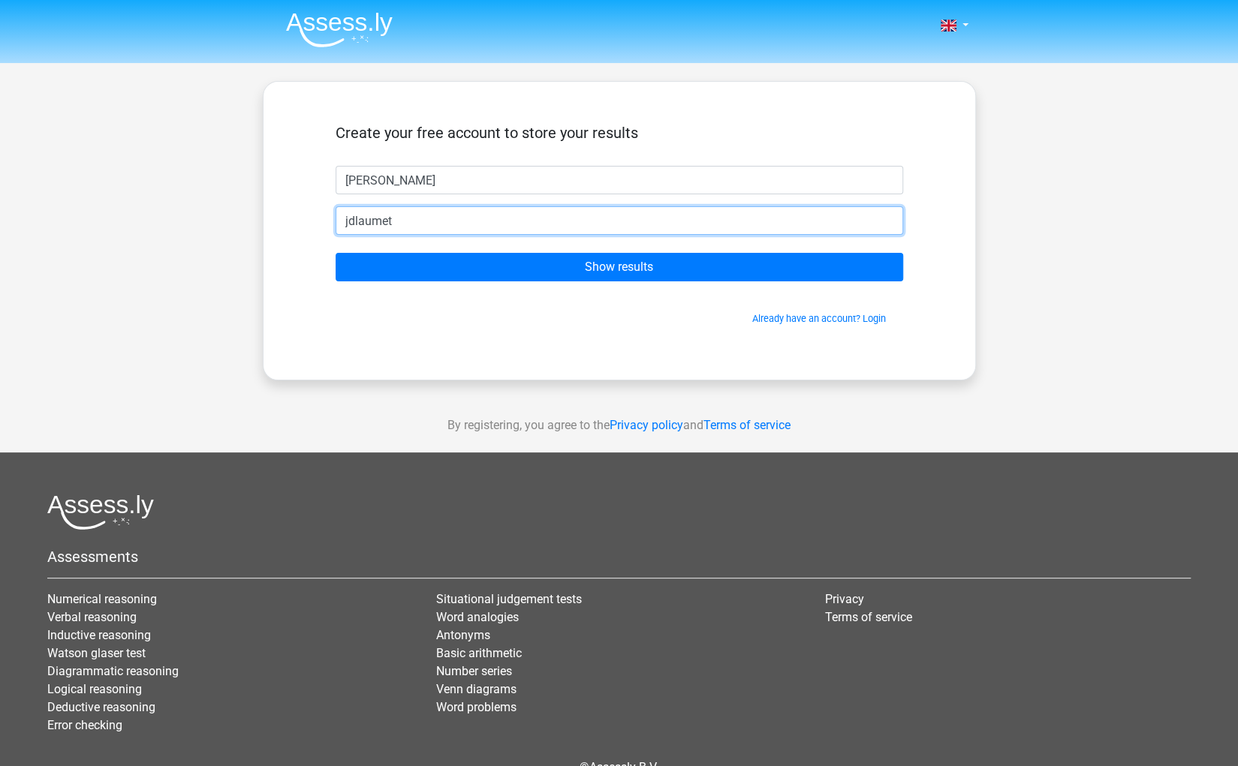
type input "[EMAIL_ADDRESS][DOMAIN_NAME]"
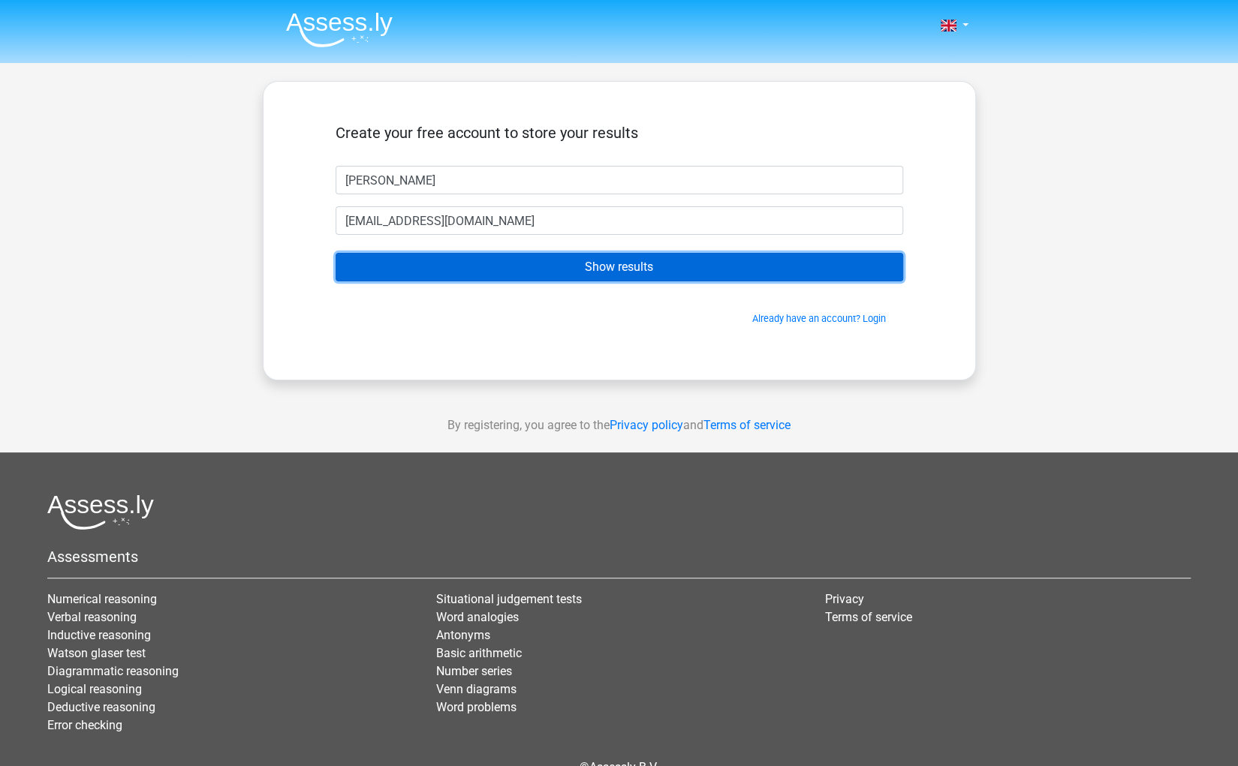
click at [517, 256] on input "Show results" at bounding box center [619, 267] width 567 height 29
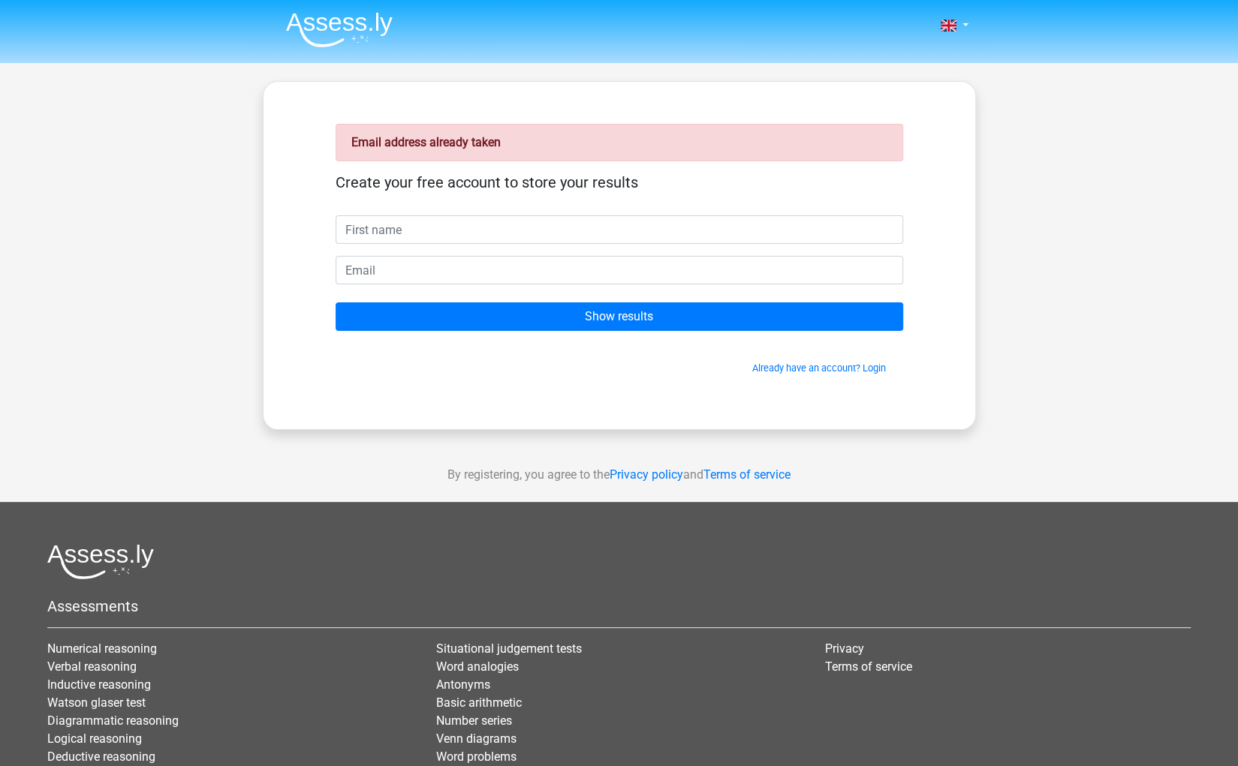
click at [432, 245] on form "Create your free account to store your results Show results Already have an acc…" at bounding box center [619, 274] width 567 height 202
click at [872, 368] on link "Already have an account? Login" at bounding box center [819, 368] width 134 height 11
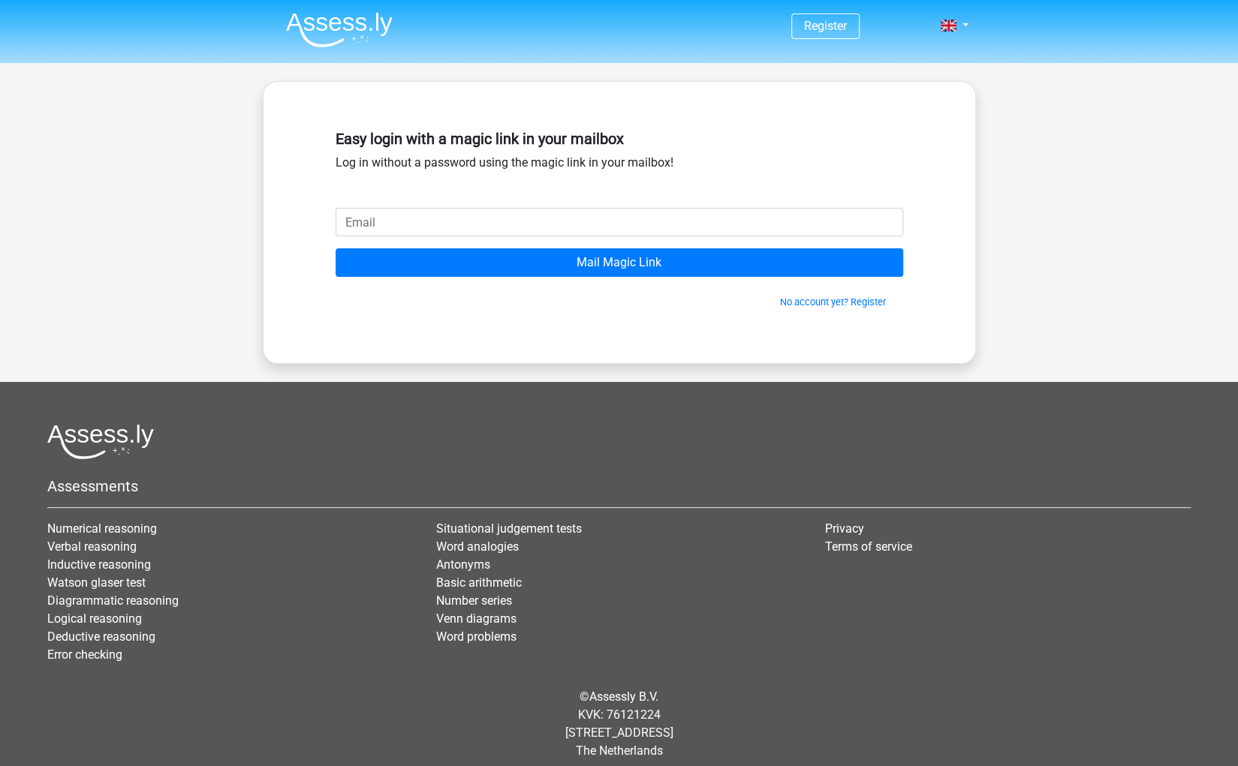
click at [425, 231] on input "email" at bounding box center [619, 222] width 567 height 29
click at [336, 248] on input "Mail Magic Link" at bounding box center [619, 262] width 567 height 29
type input "jdlaumet@outlook.com"
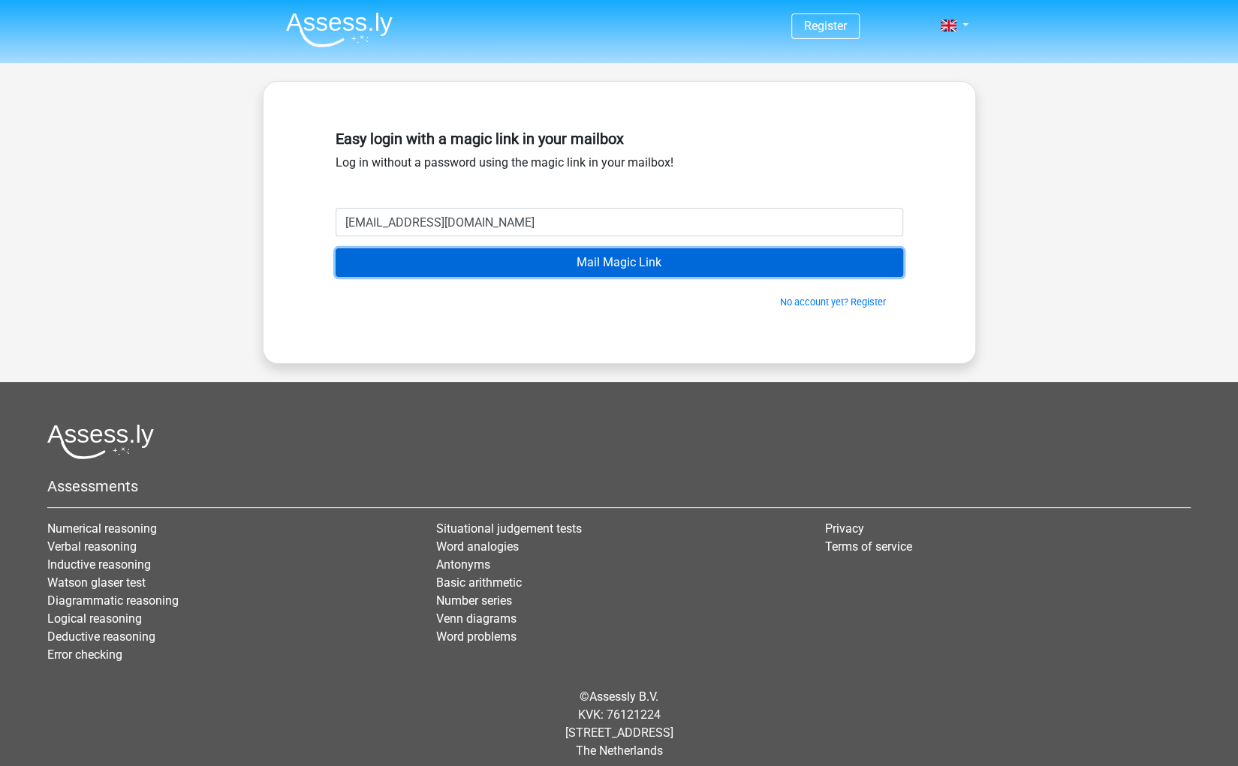
click at [507, 262] on input "Mail Magic Link" at bounding box center [619, 262] width 567 height 29
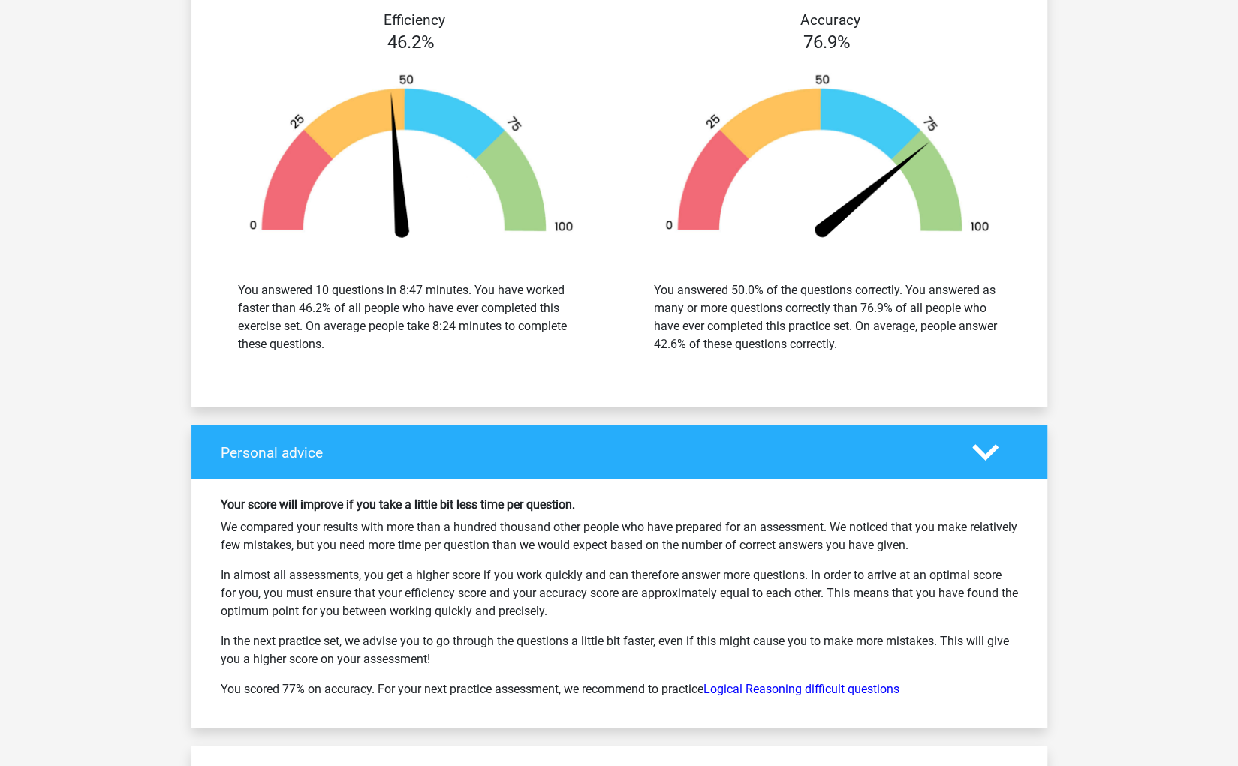
scroll to position [1907, 0]
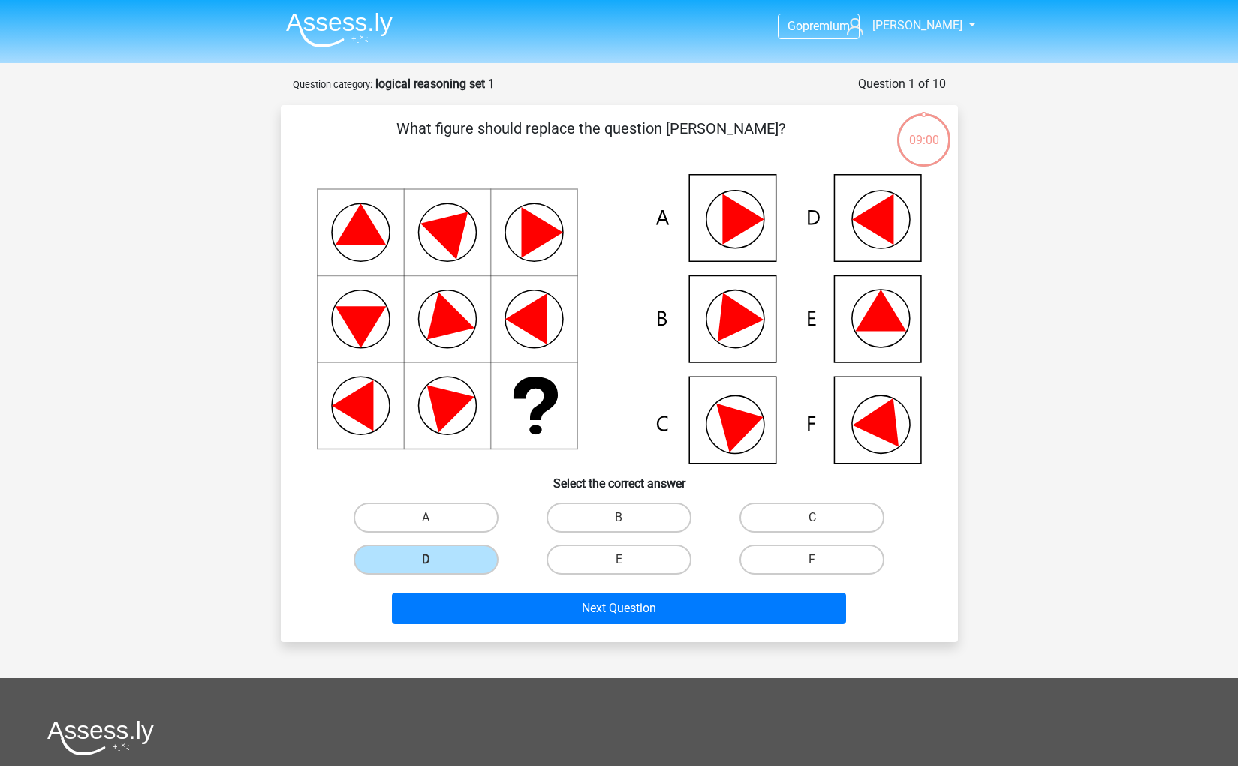
scroll to position [20, 0]
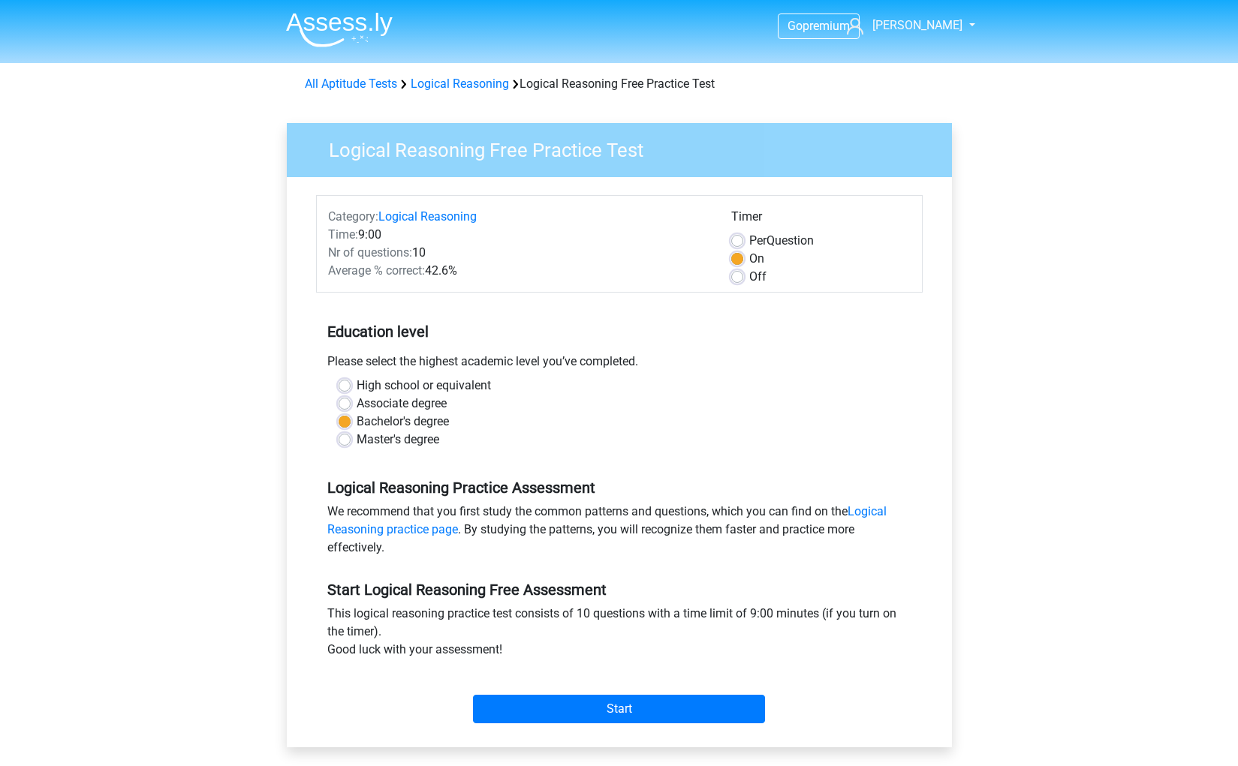
scroll to position [351, 0]
